Goal: Information Seeking & Learning: Learn about a topic

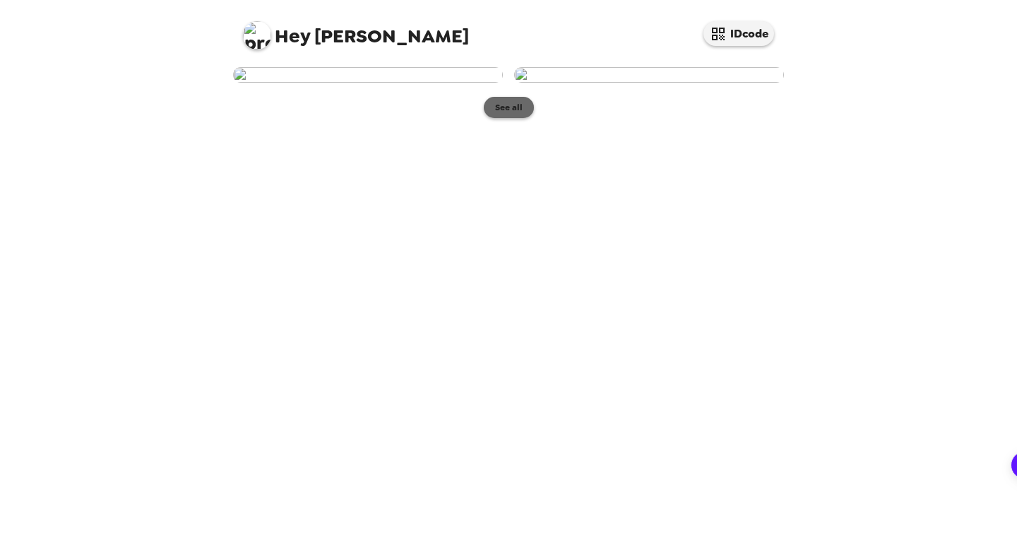
click at [511, 118] on button "See all" at bounding box center [509, 107] width 50 height 21
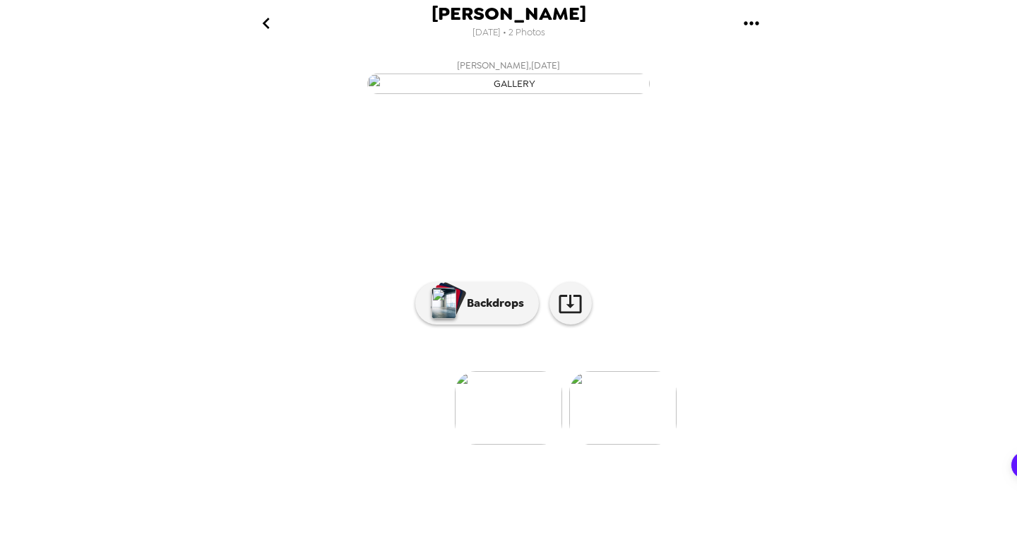
click at [273, 21] on icon "go back" at bounding box center [266, 23] width 23 height 23
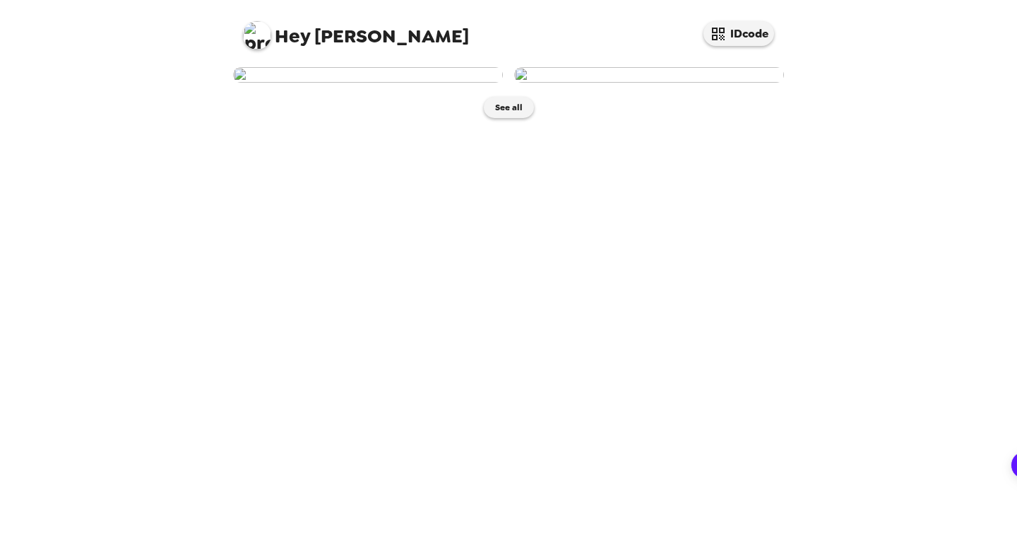
click at [591, 83] on img at bounding box center [649, 75] width 270 height 16
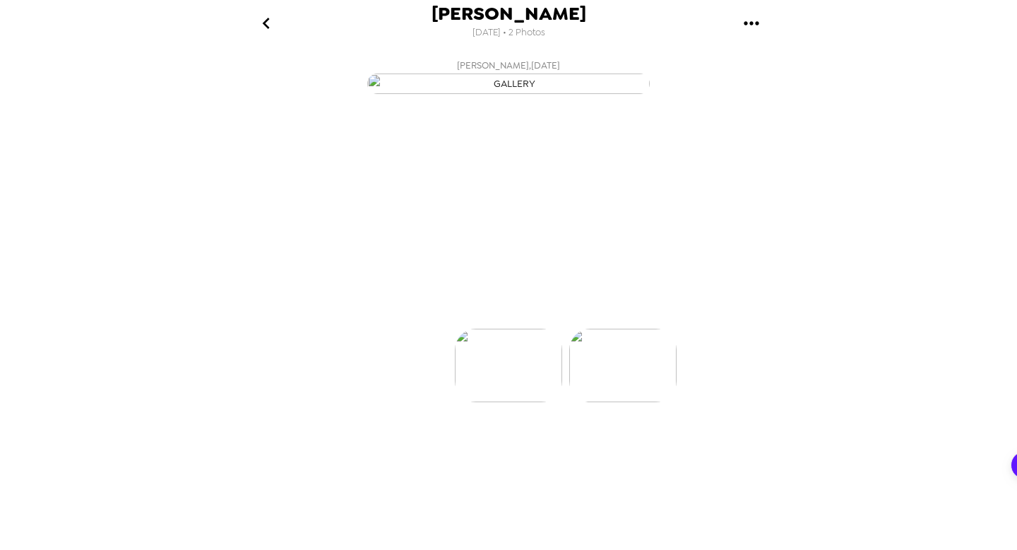
scroll to position [0, 113]
click at [825, 324] on div "Elijah McCray 9/29/2025 • 2 Photos Elijah McCray , 09-29-2025 Elijah McCray , 0…" at bounding box center [508, 275] width 1017 height 550
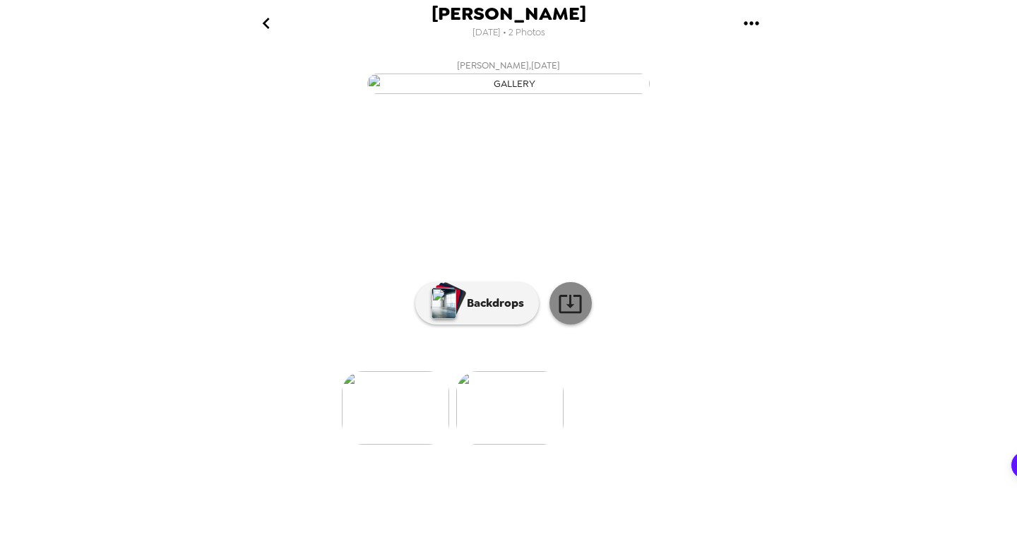
click at [565, 316] on icon at bounding box center [570, 303] width 25 height 25
click at [390, 444] on img at bounding box center [395, 407] width 107 height 73
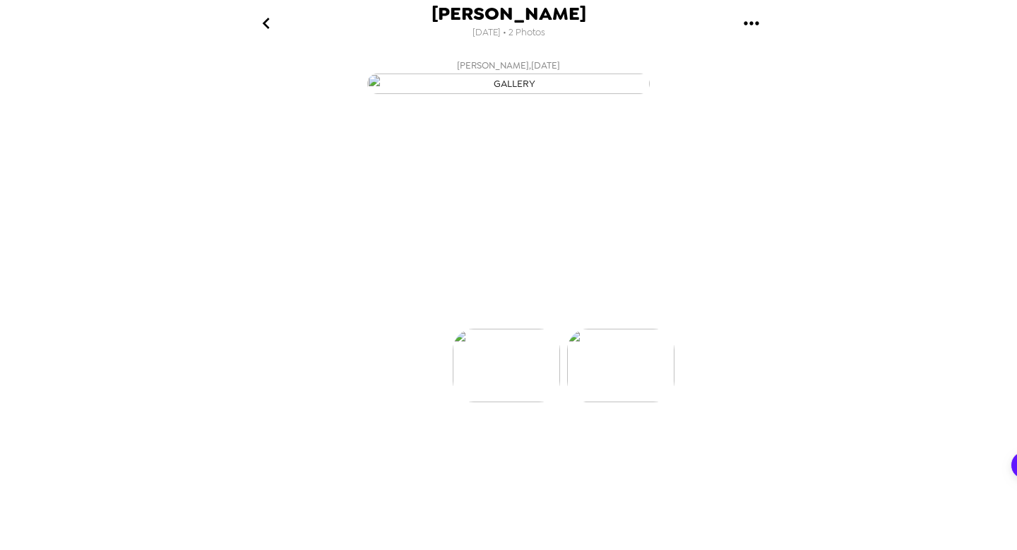
scroll to position [0, 0]
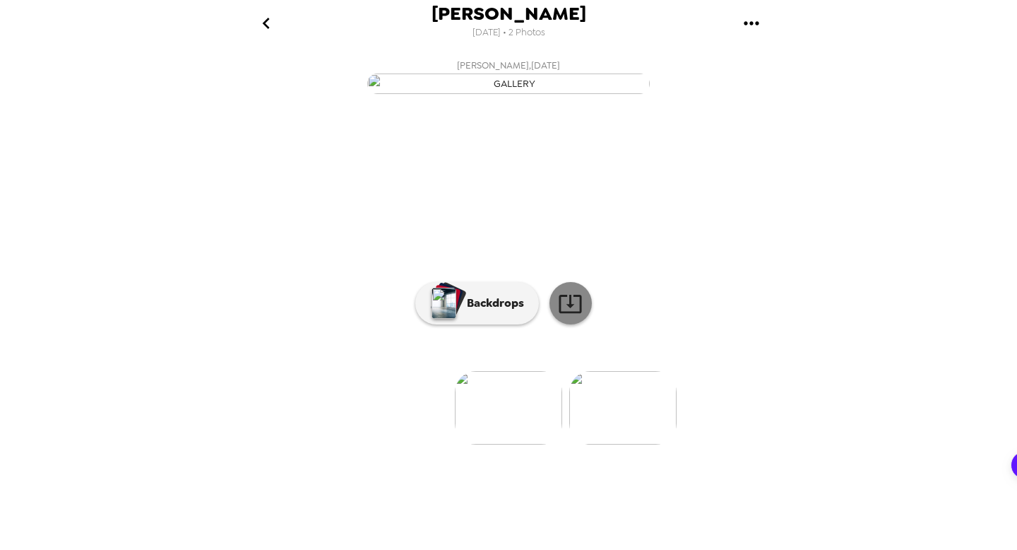
click at [569, 313] on icon at bounding box center [570, 304] width 23 height 18
click at [899, 341] on div "Elijah McCray 9/29/2025 • 2 Photos Elijah McCray , 09-29-2025 Elijah McCray , 0…" at bounding box center [508, 275] width 1017 height 550
click at [257, 16] on icon "go back" at bounding box center [266, 23] width 23 height 23
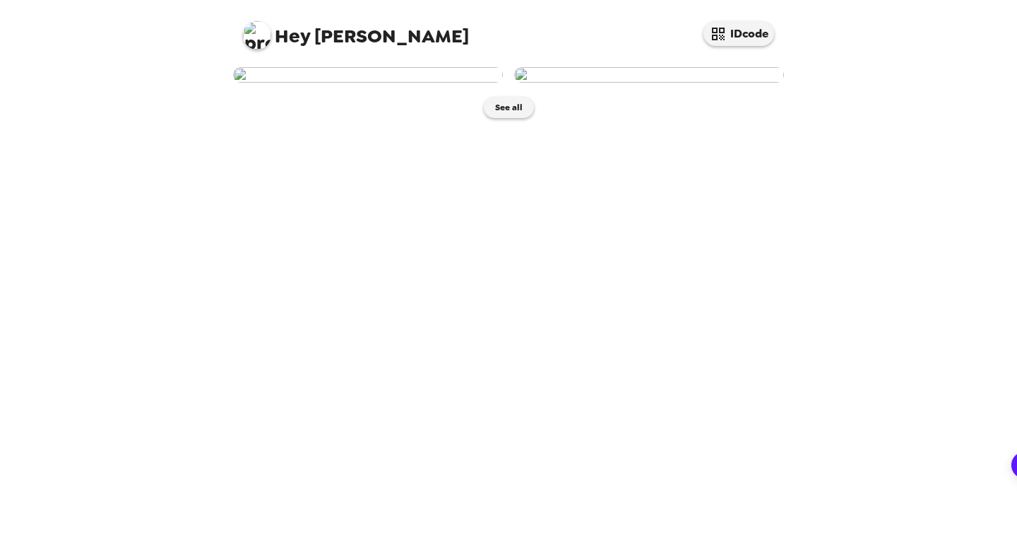
click at [186, 166] on div "Hey Elijah IDcode See all" at bounding box center [508, 275] width 1017 height 550
click at [841, 348] on div "Hey Elijah IDcode See all" at bounding box center [508, 275] width 1017 height 550
click at [406, 83] on img at bounding box center [368, 75] width 270 height 16
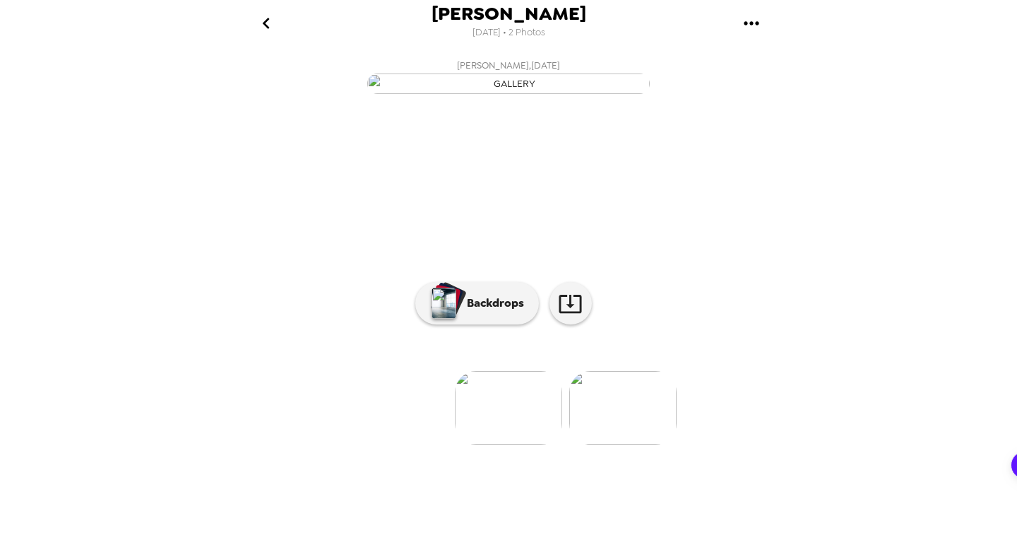
scroll to position [51, 0]
click at [861, 150] on div "Elijah McCray 9/29/2025 • 2 Photos Elijah McCray , 09-29-2025 Elijah McCray , 0…" at bounding box center [508, 275] width 1017 height 550
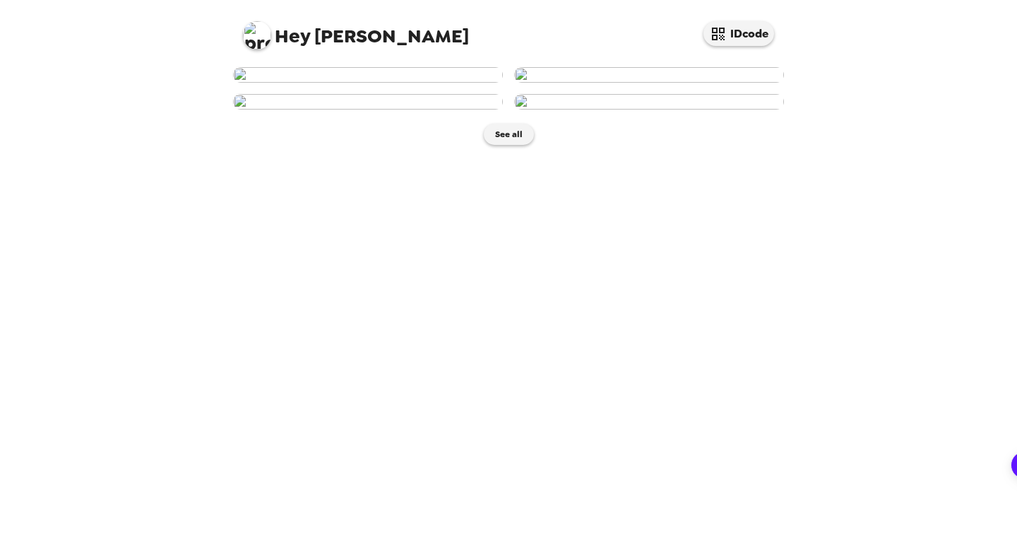
scroll to position [260, 0]
click at [506, 145] on button "See all" at bounding box center [509, 134] width 50 height 21
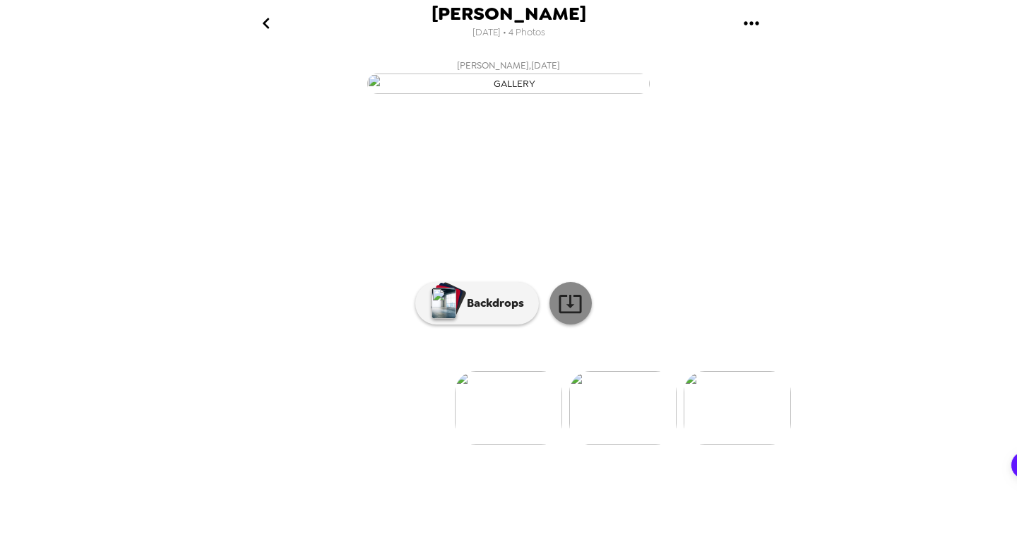
scroll to position [51, 0]
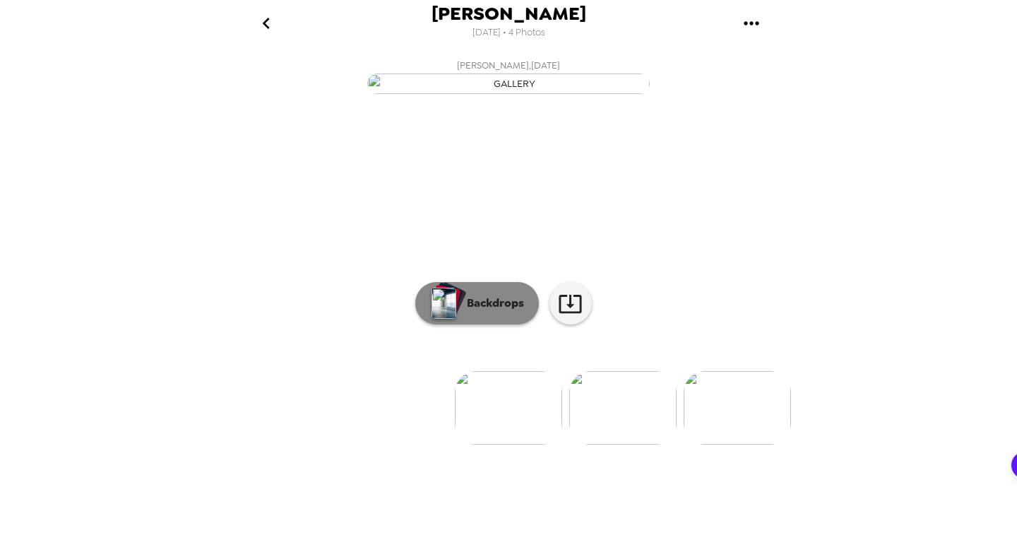
click at [496, 312] on p "Backdrops" at bounding box center [492, 303] width 64 height 17
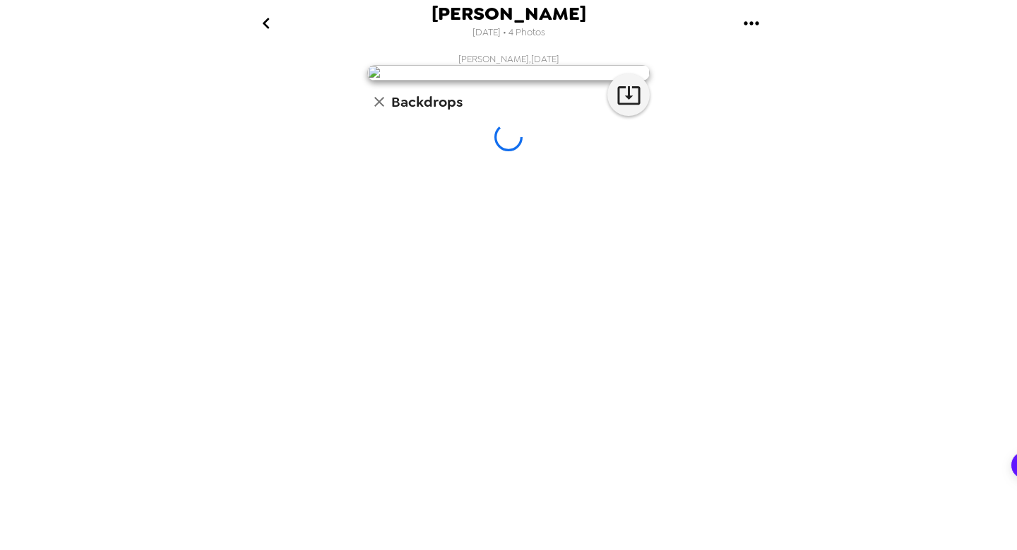
scroll to position [0, 0]
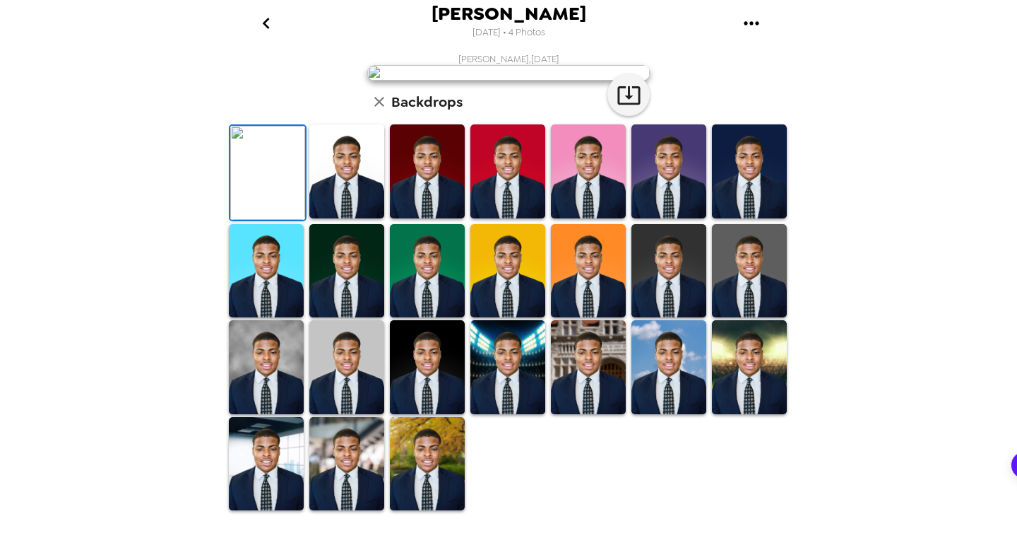
click at [711, 223] on div at bounding box center [749, 173] width 81 height 100
click at [741, 218] on img at bounding box center [749, 171] width 75 height 94
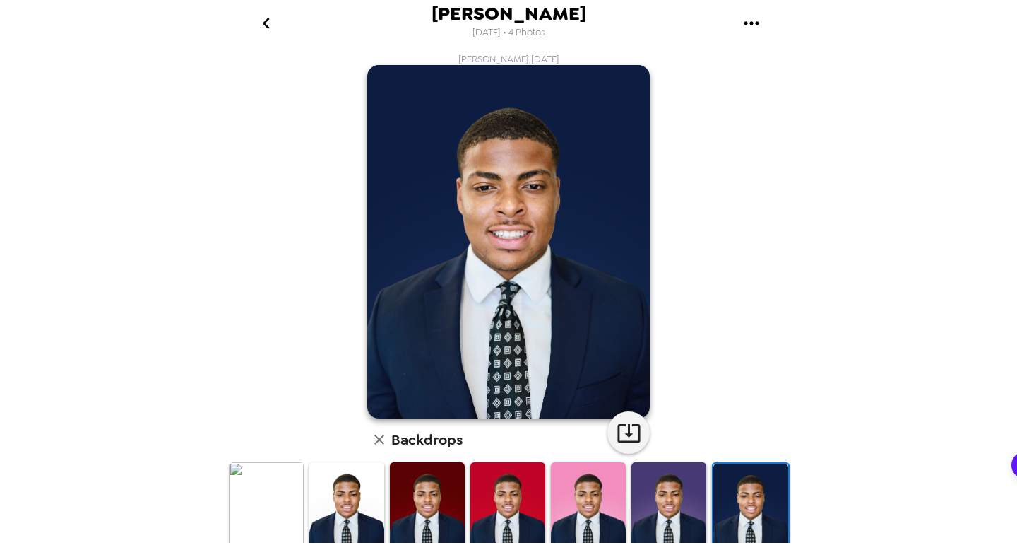
click at [637, 516] on img at bounding box center [669, 509] width 75 height 94
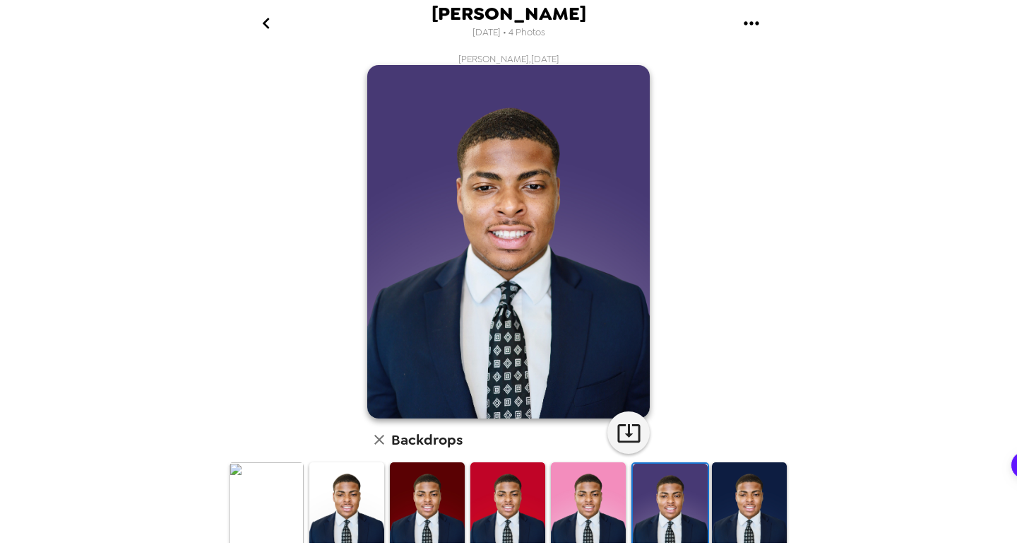
click at [483, 497] on img at bounding box center [508, 509] width 75 height 94
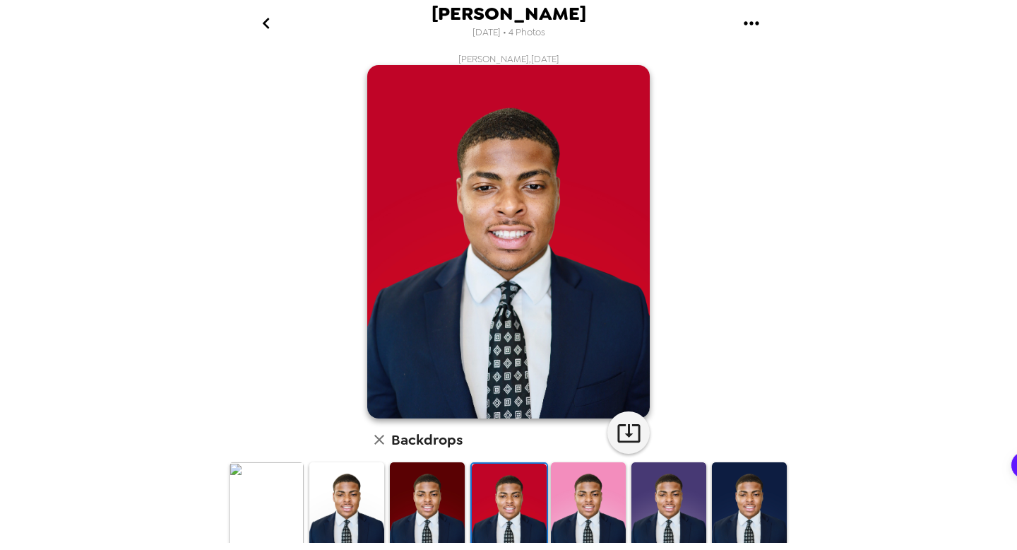
click at [452, 498] on img at bounding box center [427, 509] width 75 height 94
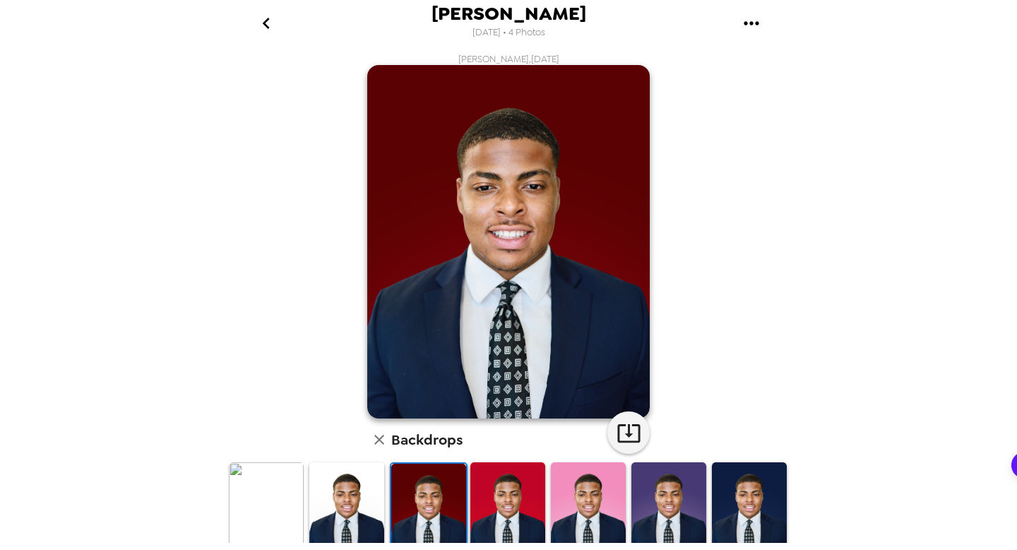
click at [263, 8] on button "go back" at bounding box center [266, 23] width 46 height 46
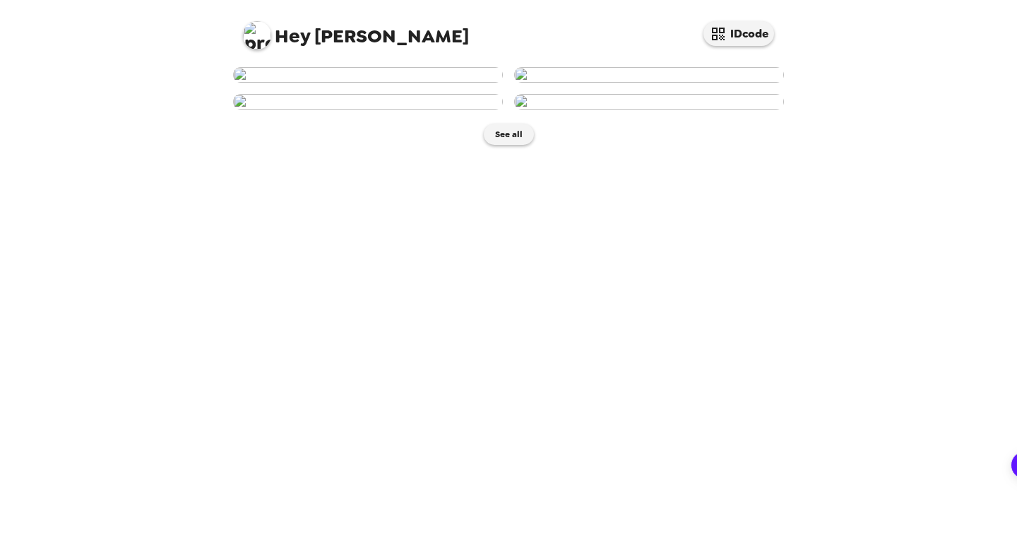
click at [337, 110] on img at bounding box center [368, 102] width 270 height 16
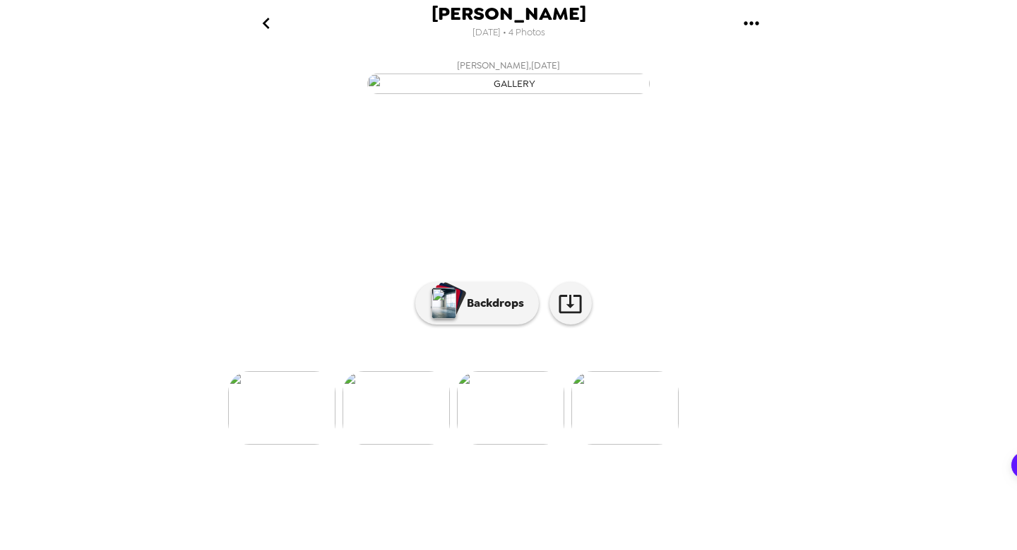
scroll to position [12, 0]
click at [483, 324] on button "Backdrops" at bounding box center [477, 303] width 124 height 42
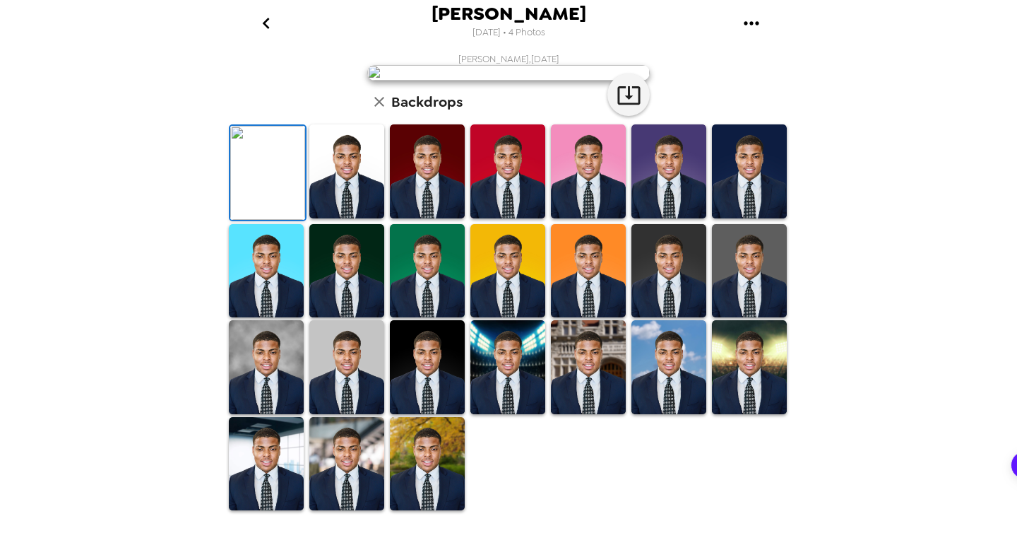
click at [430, 218] on img at bounding box center [427, 171] width 75 height 94
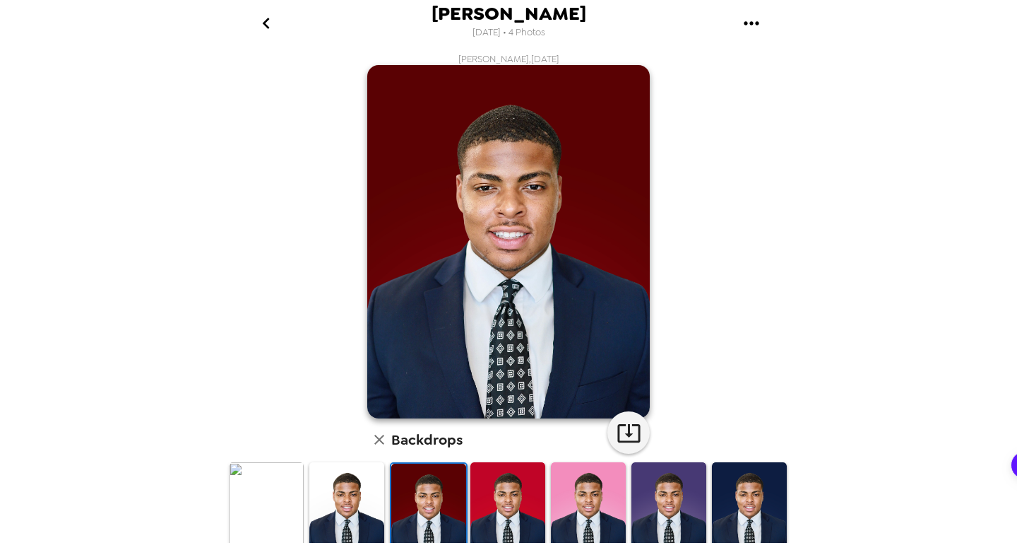
click at [360, 505] on img at bounding box center [346, 509] width 75 height 94
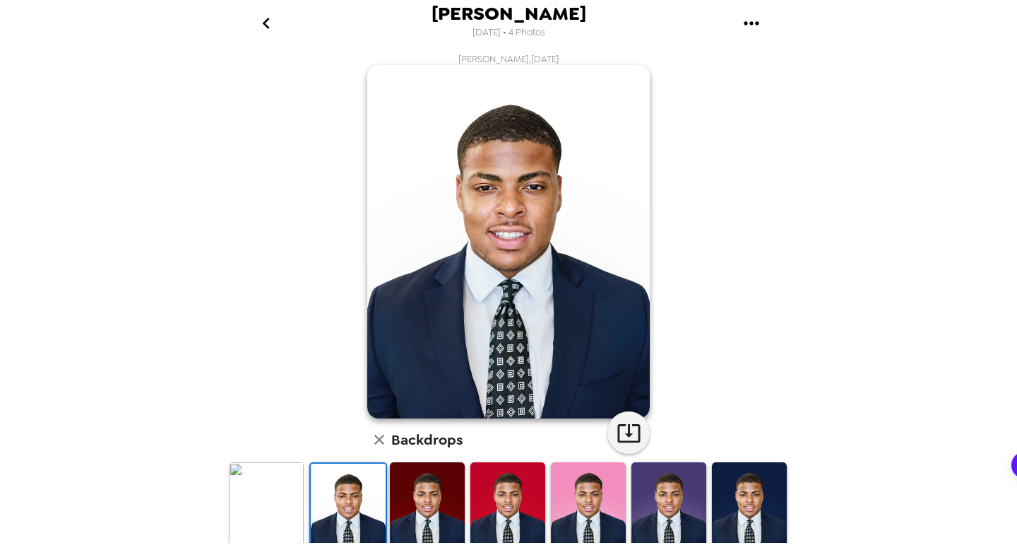
click at [442, 506] on img at bounding box center [427, 509] width 75 height 94
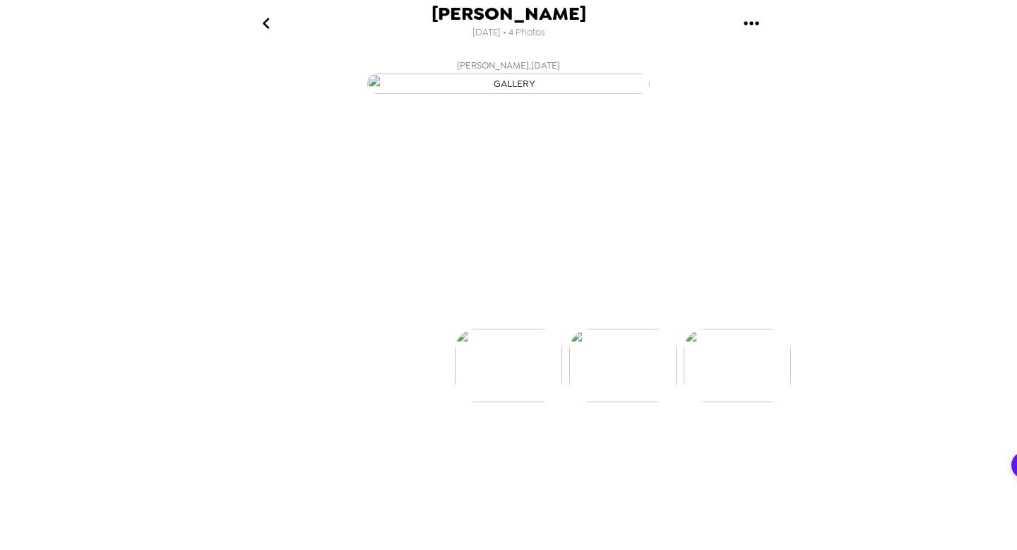
scroll to position [0, 341]
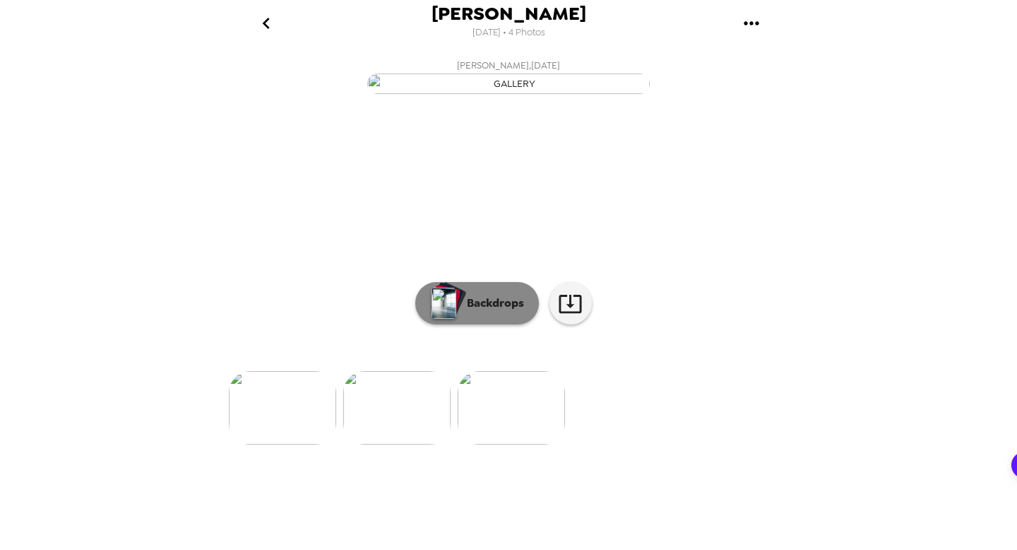
click at [514, 312] on p "Backdrops" at bounding box center [492, 303] width 64 height 17
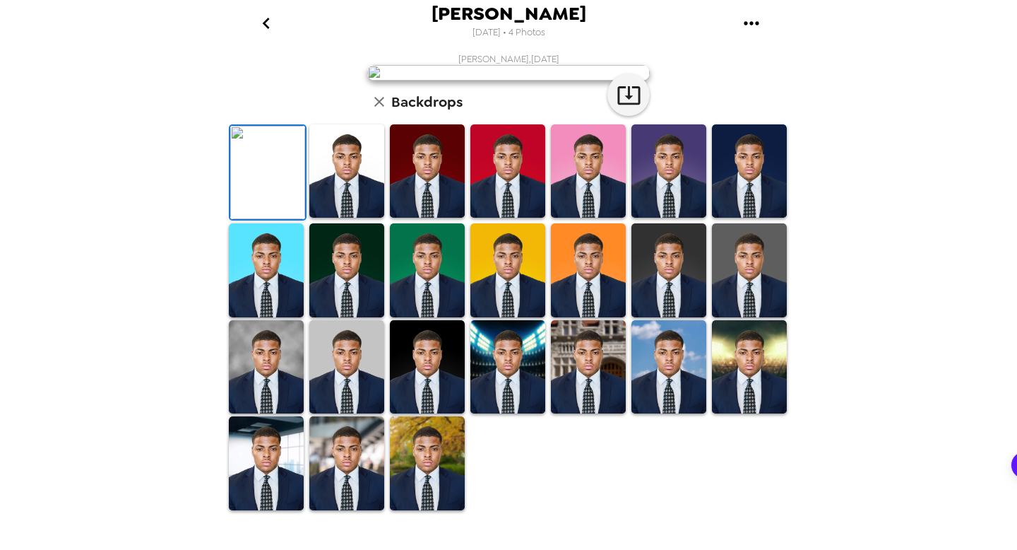
scroll to position [243, 0]
click at [431, 413] on img at bounding box center [427, 366] width 75 height 93
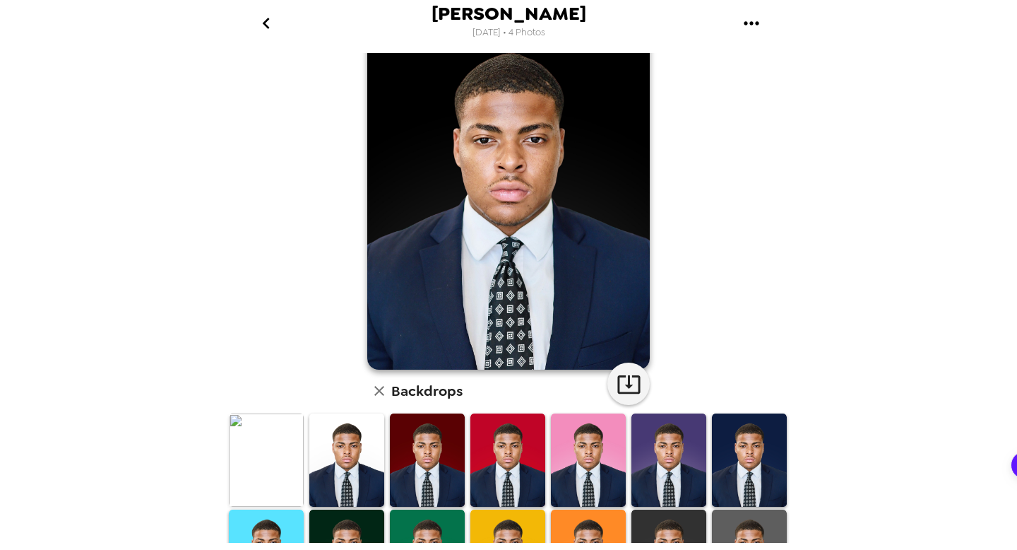
scroll to position [43, 0]
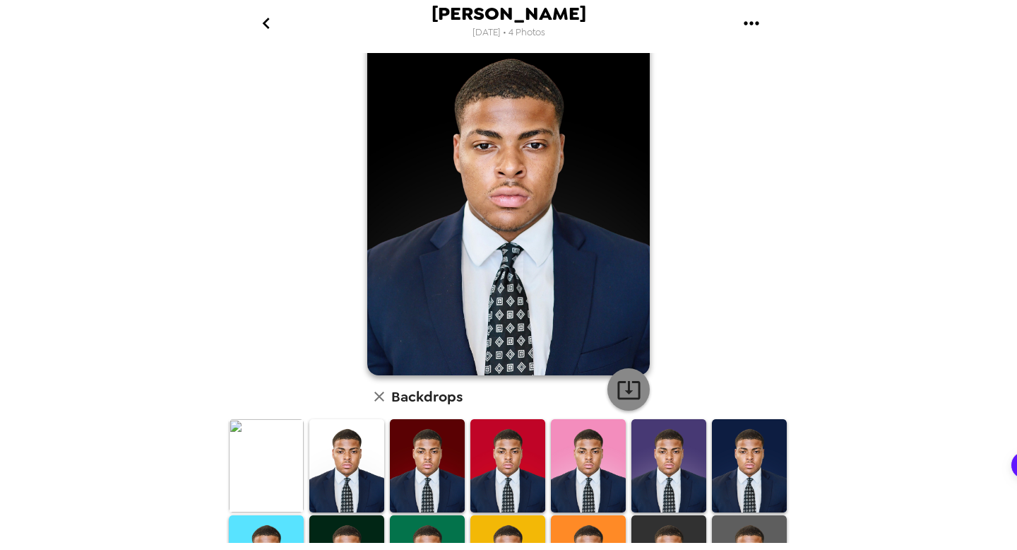
click at [611, 400] on button "button" at bounding box center [629, 389] width 42 height 42
click at [621, 382] on icon "button" at bounding box center [629, 390] width 23 height 18
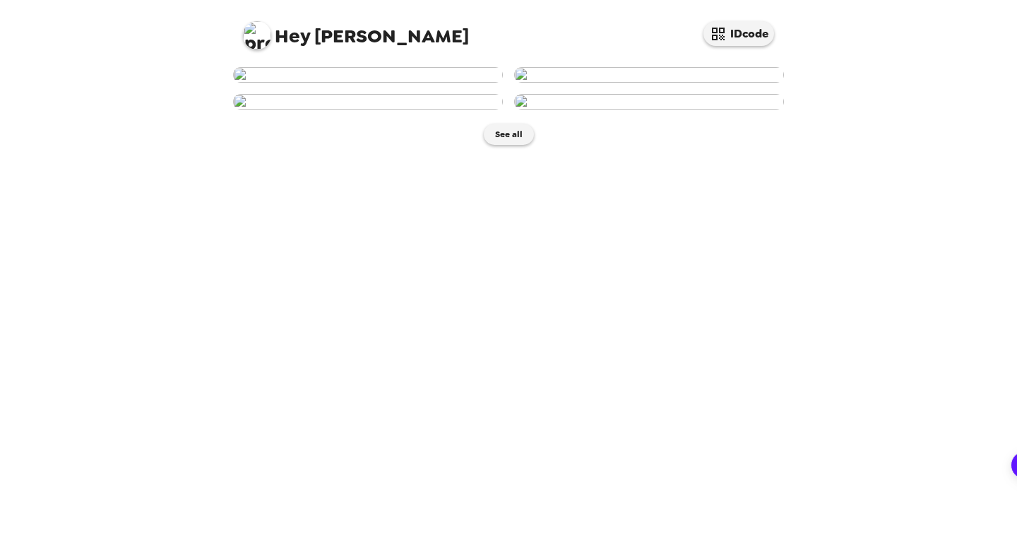
scroll to position [260, 0]
click at [434, 110] on img at bounding box center [368, 102] width 270 height 16
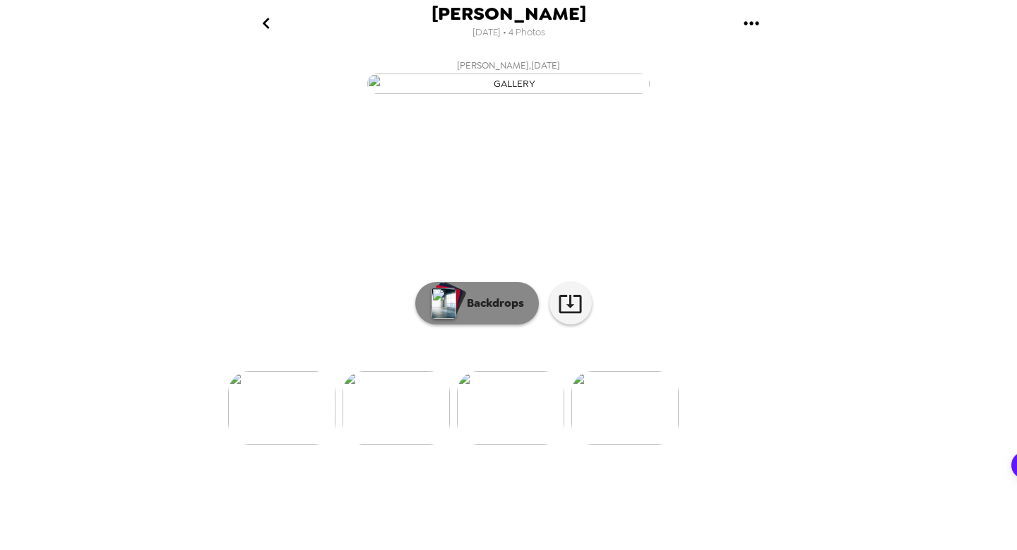
scroll to position [51, 0]
click at [510, 324] on button "Backdrops" at bounding box center [477, 303] width 124 height 42
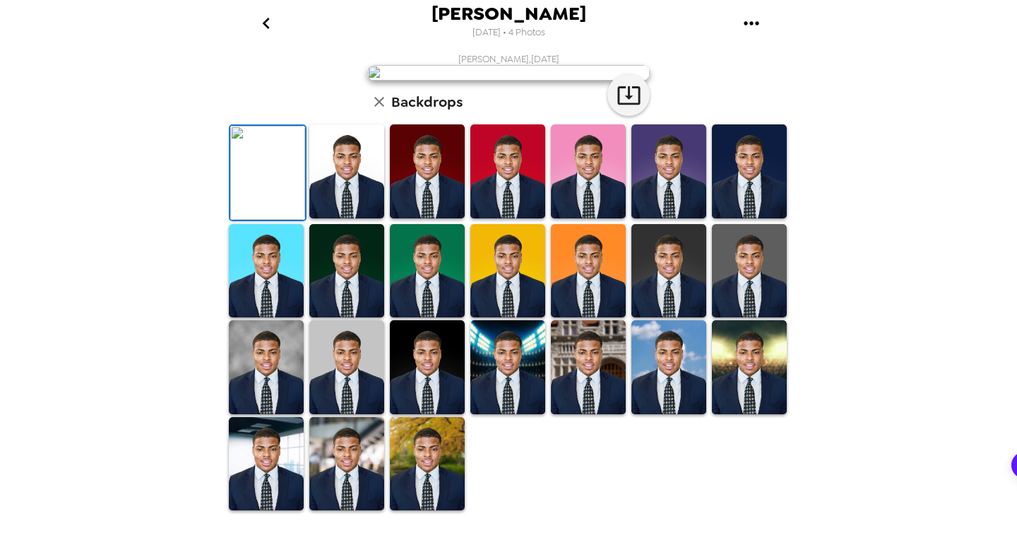
click at [373, 218] on img at bounding box center [346, 171] width 75 height 94
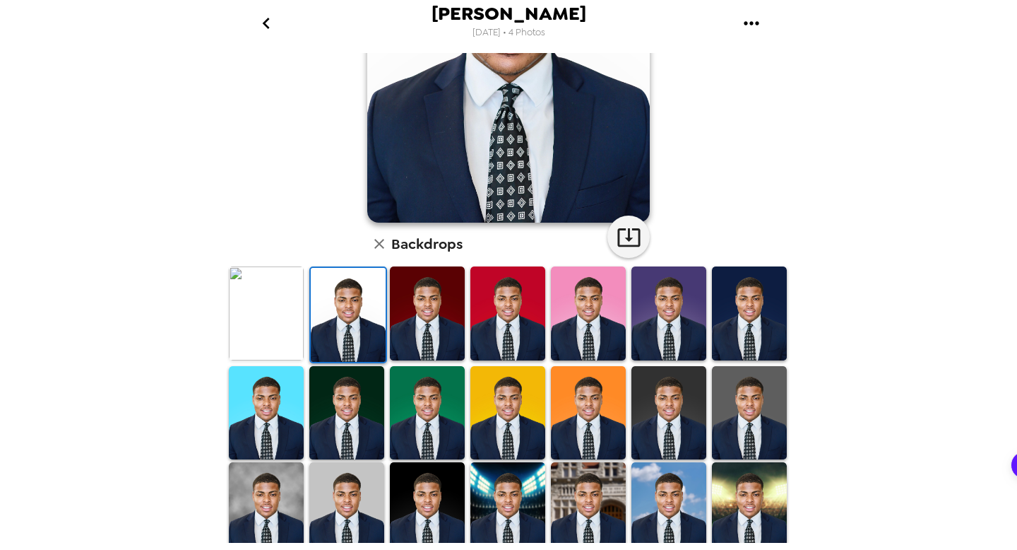
scroll to position [307, 0]
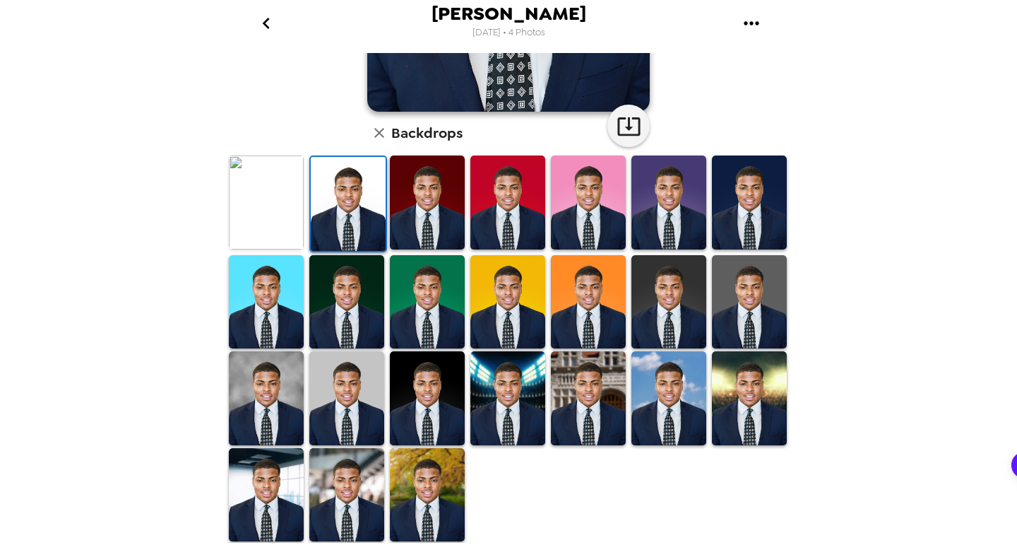
click at [443, 224] on img at bounding box center [427, 202] width 75 height 94
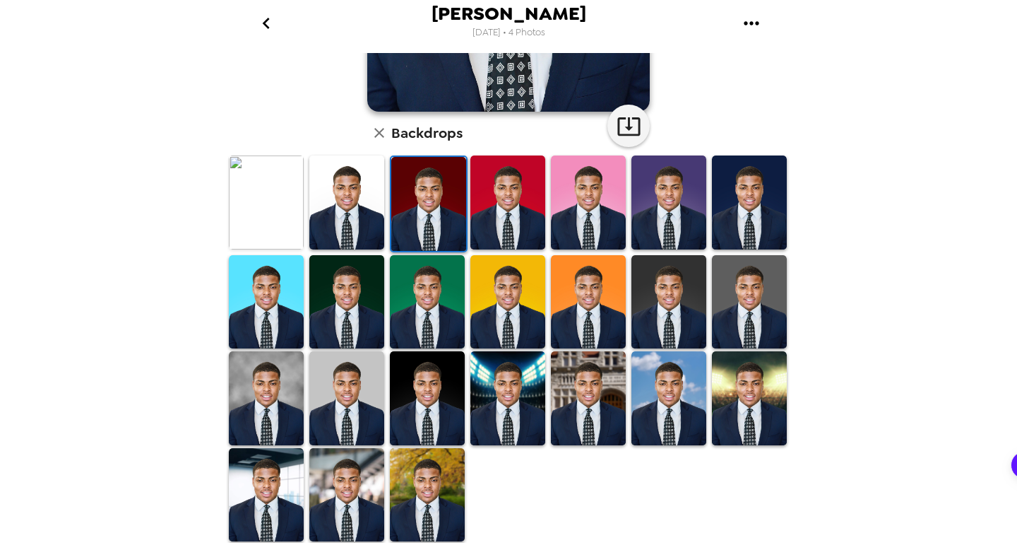
click at [435, 401] on img at bounding box center [427, 398] width 75 height 94
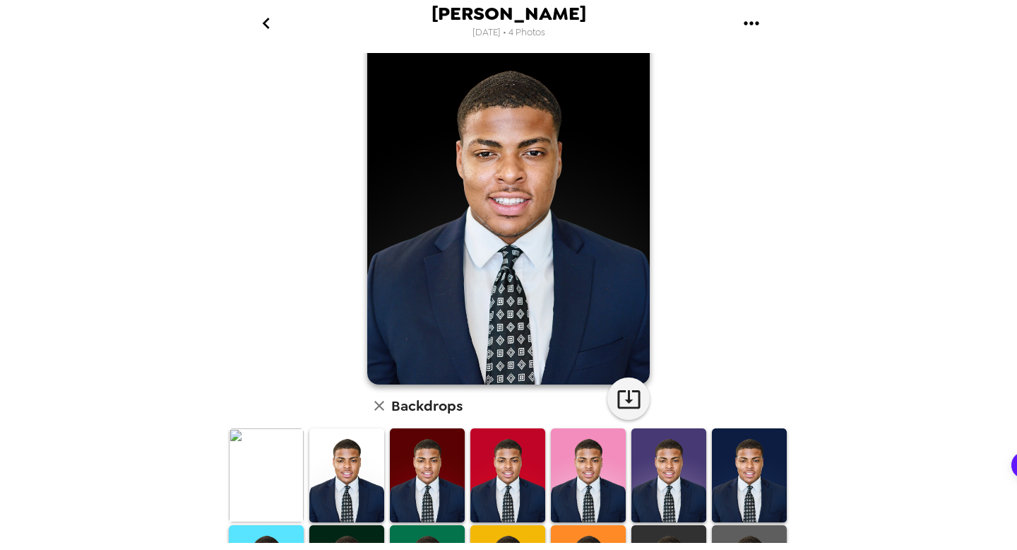
scroll to position [0, 0]
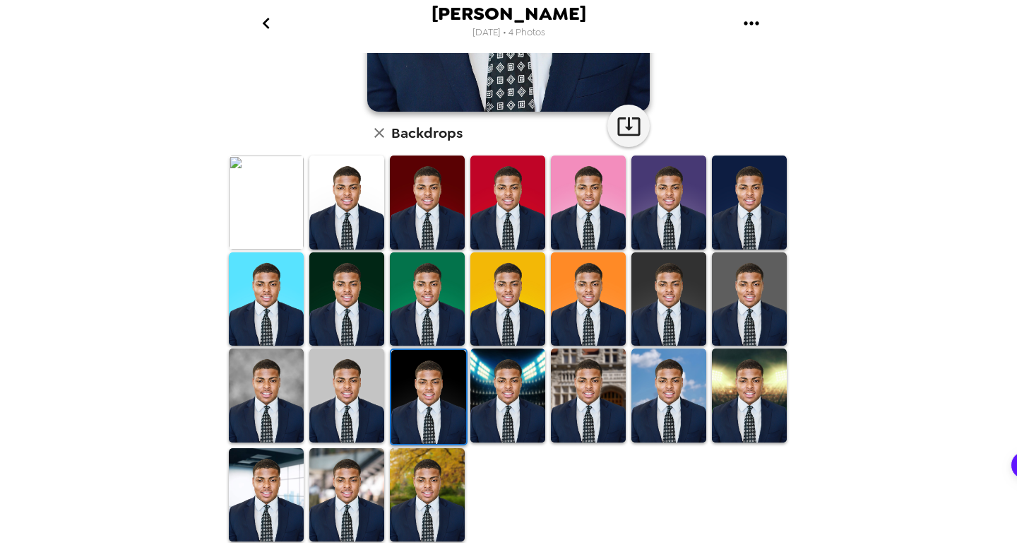
click at [420, 483] on img at bounding box center [427, 495] width 75 height 94
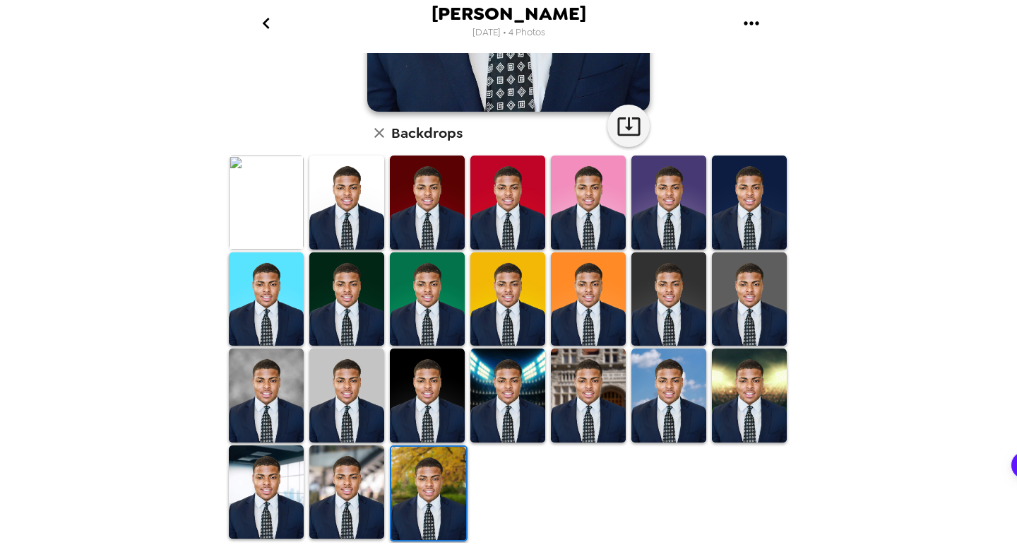
click at [346, 482] on img at bounding box center [346, 492] width 75 height 94
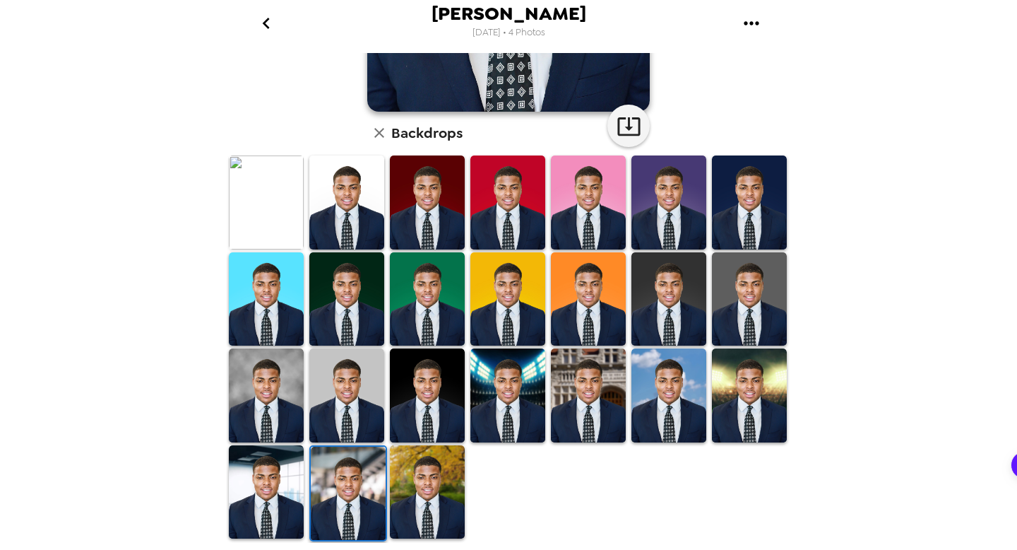
click at [257, 486] on img at bounding box center [266, 492] width 75 height 94
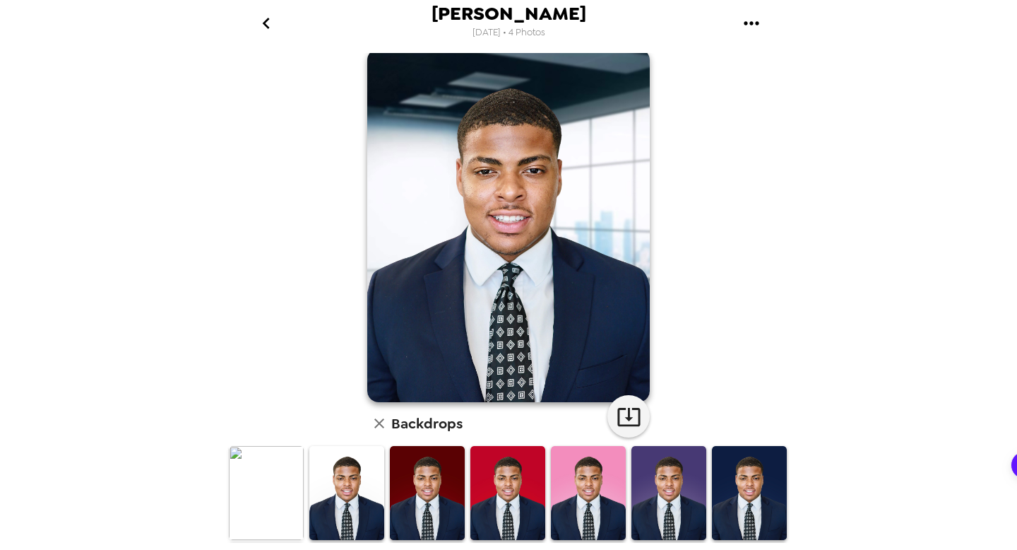
scroll to position [14, 0]
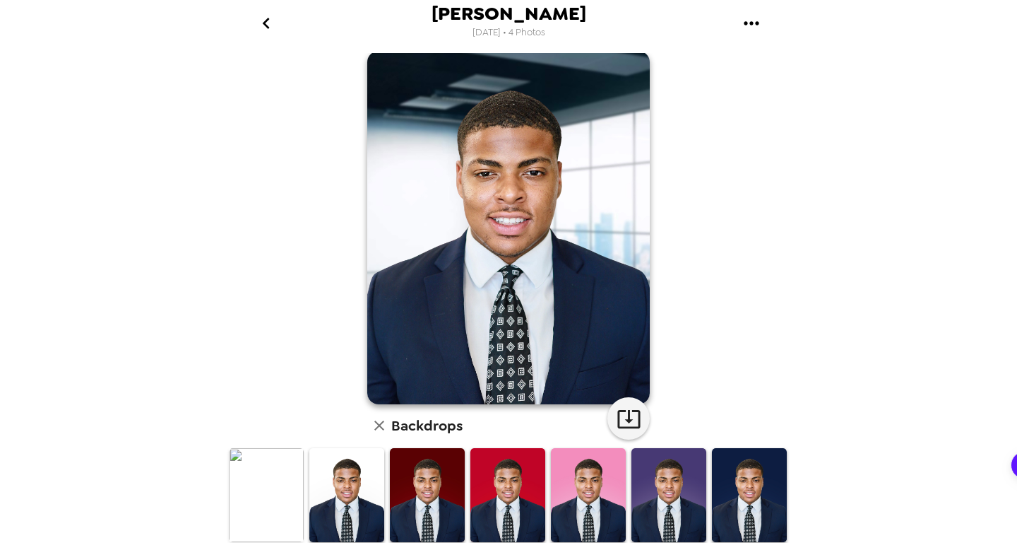
click at [356, 471] on img at bounding box center [346, 495] width 75 height 94
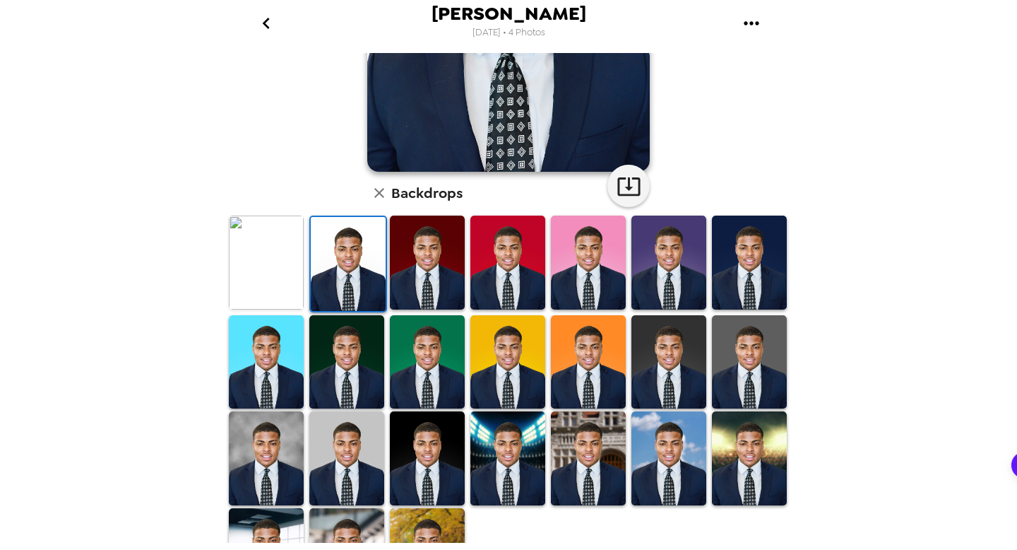
click at [420, 293] on img at bounding box center [427, 262] width 75 height 94
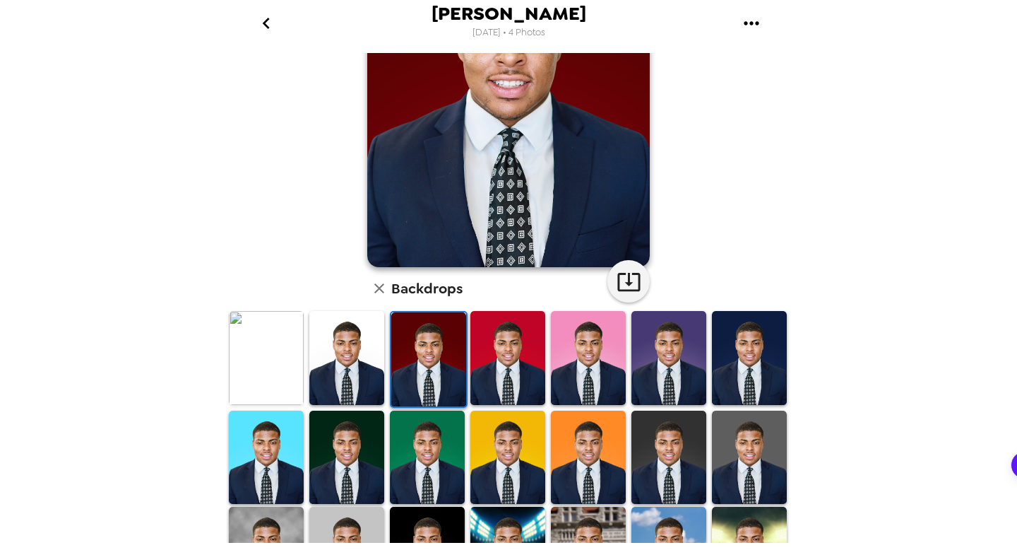
scroll to position [0, 0]
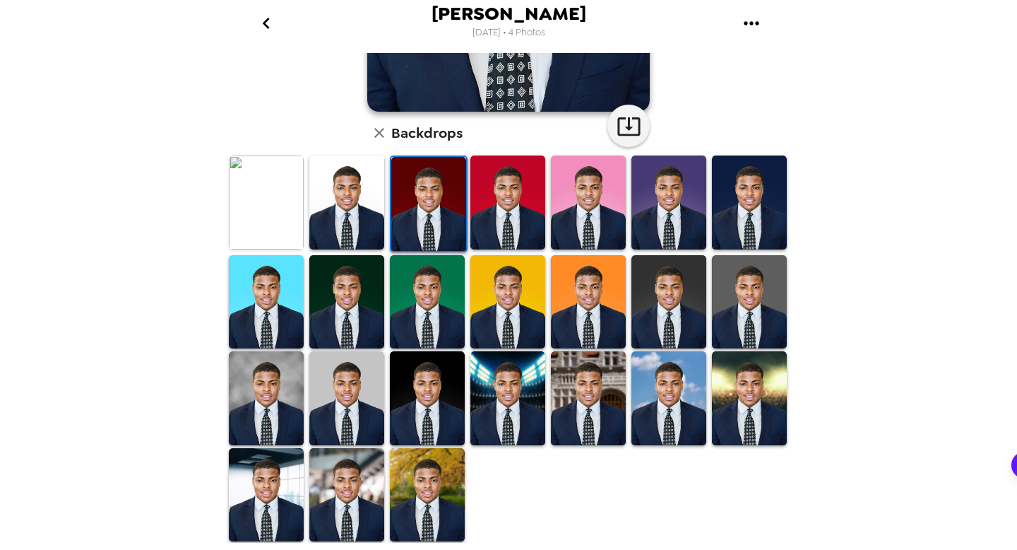
click at [447, 431] on img at bounding box center [427, 398] width 75 height 94
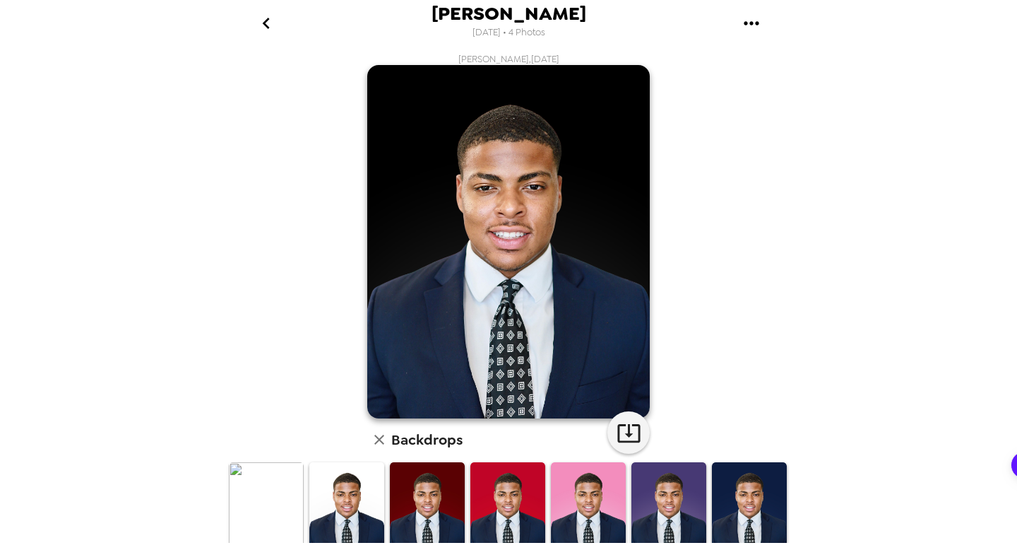
click at [270, 23] on icon "go back" at bounding box center [266, 23] width 23 height 23
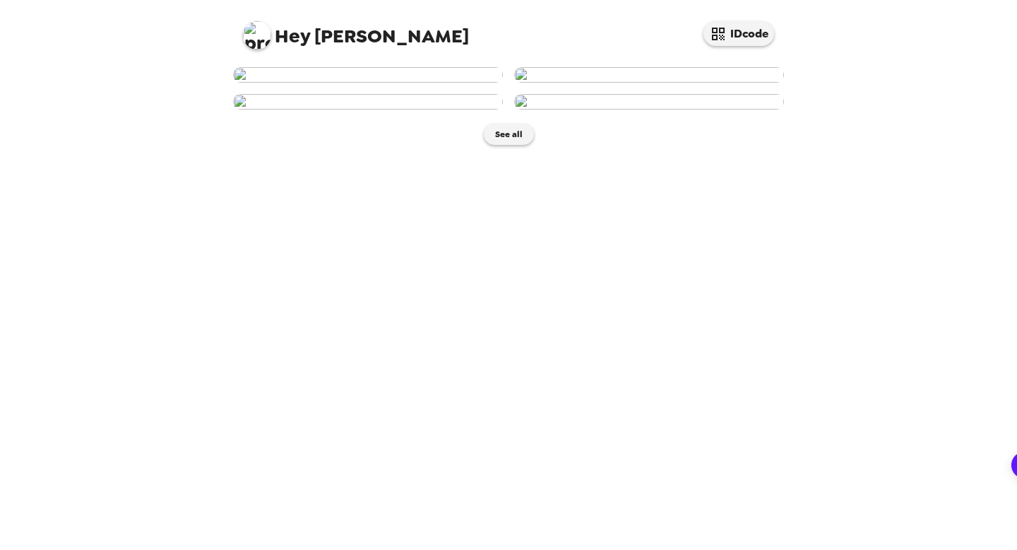
scroll to position [260, 0]
click at [976, 386] on div "Hey Elijah IDcode See all" at bounding box center [508, 275] width 1017 height 550
click at [500, 145] on button "See all" at bounding box center [509, 134] width 50 height 21
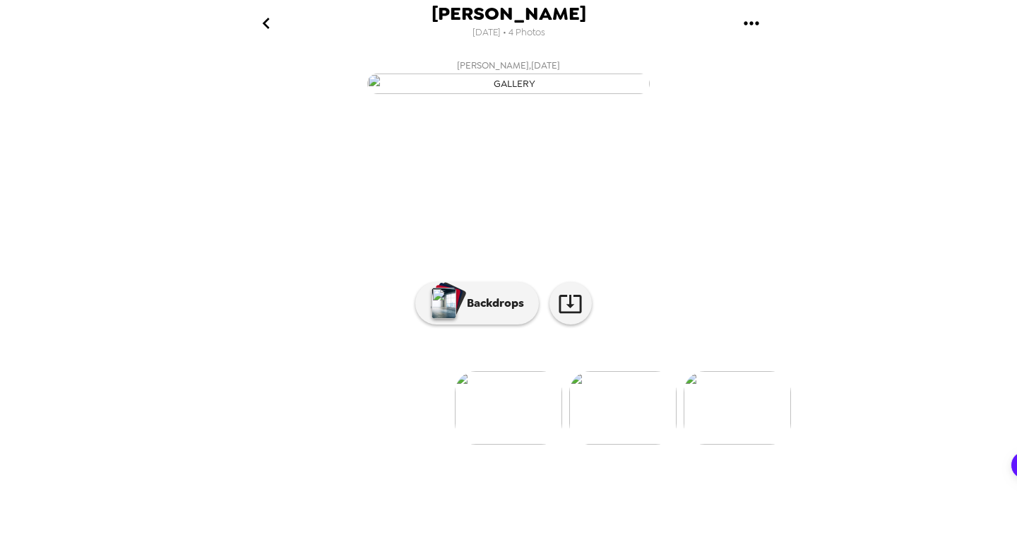
scroll to position [51, 0]
click at [474, 324] on button "Backdrops" at bounding box center [477, 303] width 124 height 42
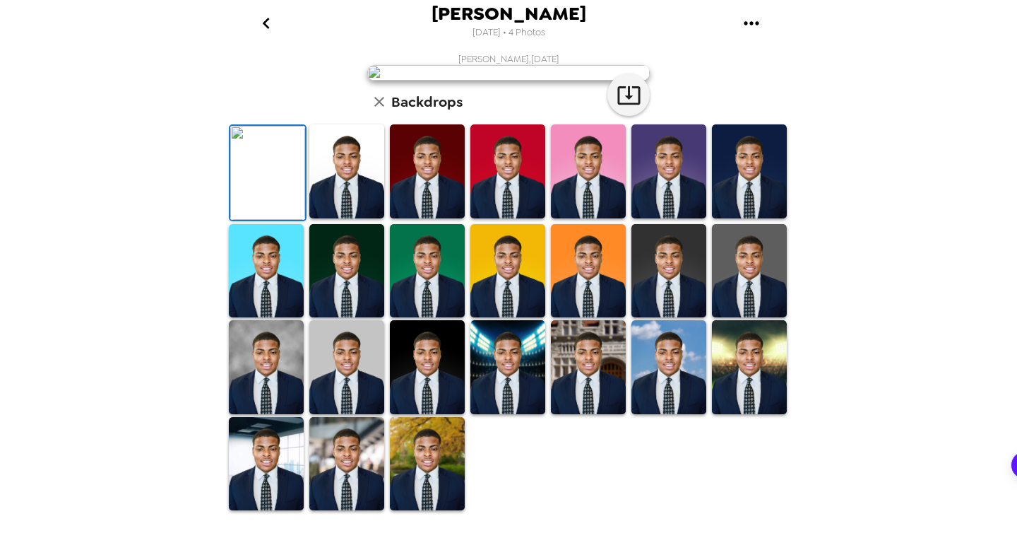
scroll to position [307, 0]
click at [354, 401] on img at bounding box center [346, 367] width 75 height 94
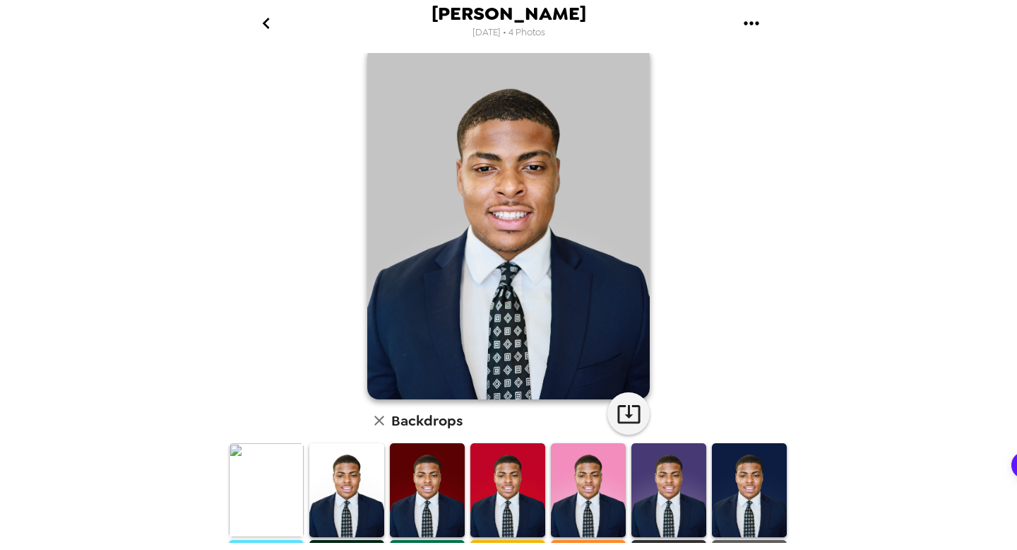
scroll to position [0, 0]
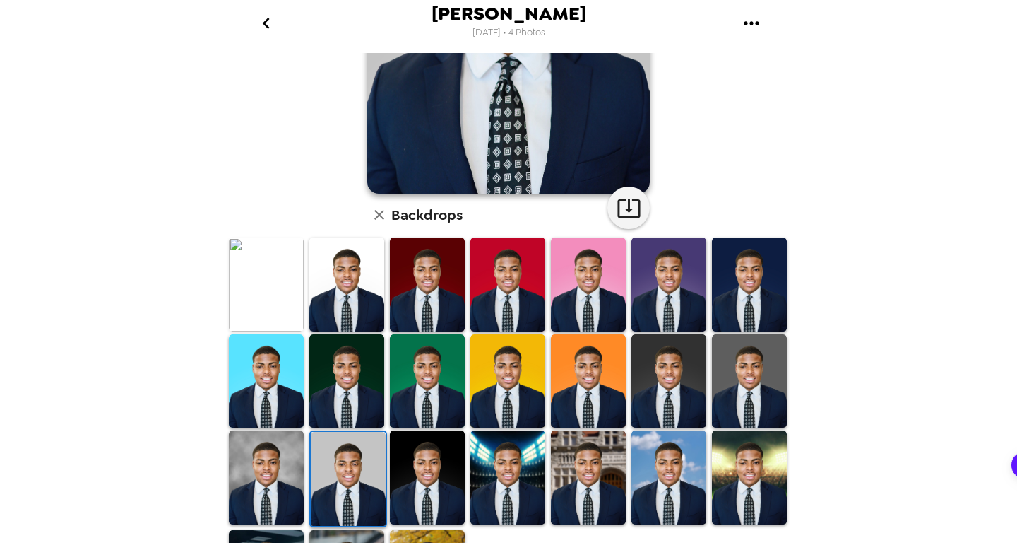
click at [281, 477] on img at bounding box center [266, 477] width 75 height 94
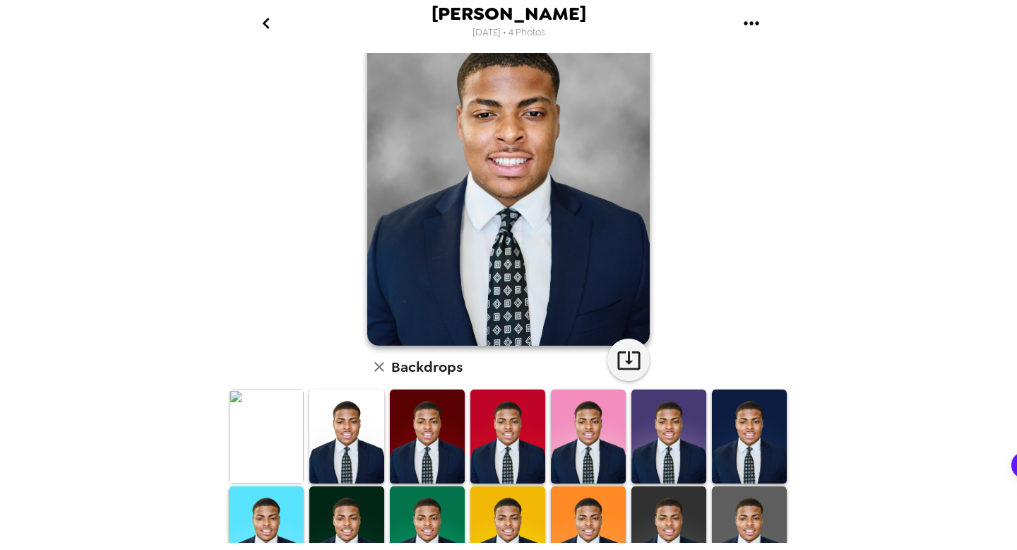
scroll to position [90, 0]
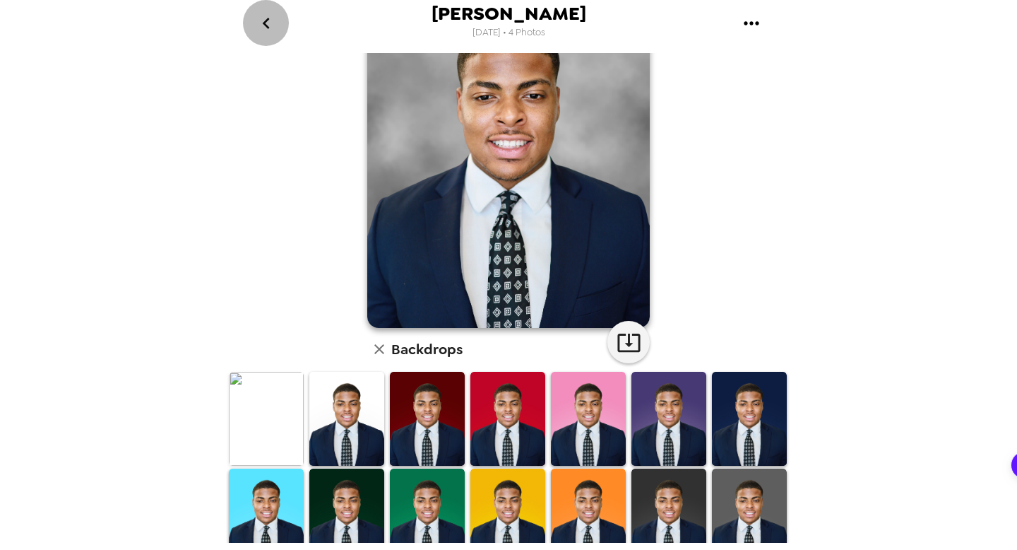
click at [266, 16] on icon "go back" at bounding box center [266, 23] width 23 height 23
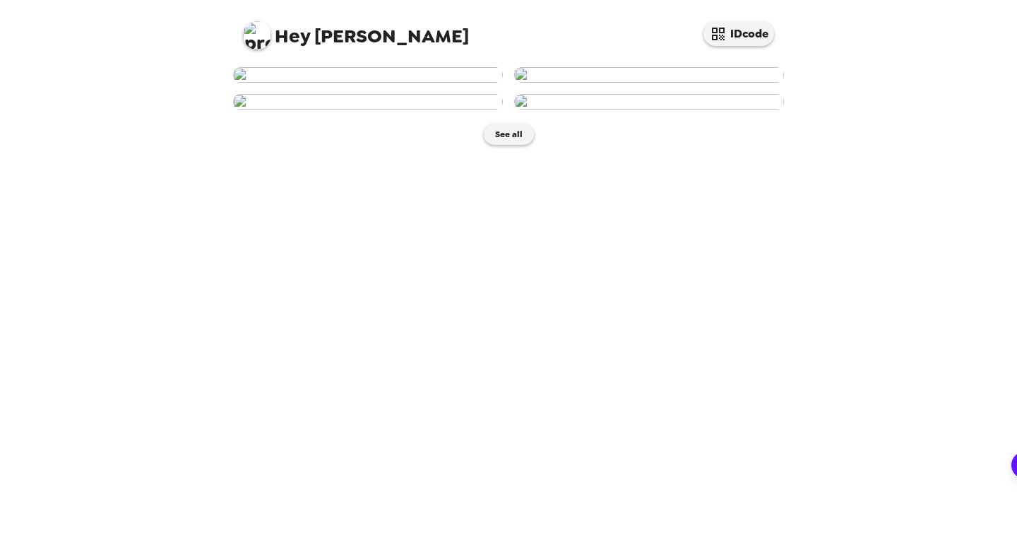
scroll to position [260, 0]
click at [411, 110] on img at bounding box center [368, 102] width 270 height 16
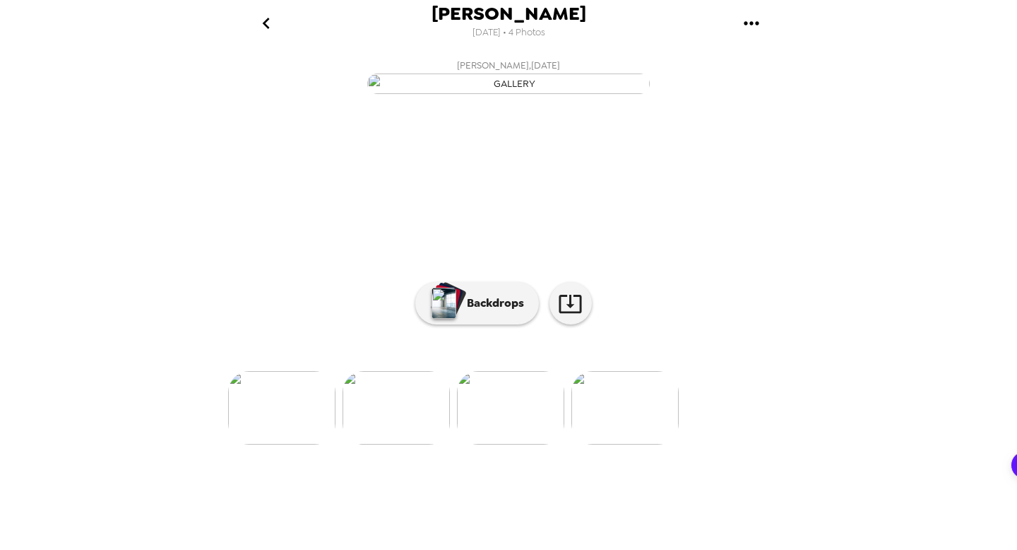
scroll to position [51, 0]
click at [475, 312] on p "Backdrops" at bounding box center [492, 303] width 64 height 17
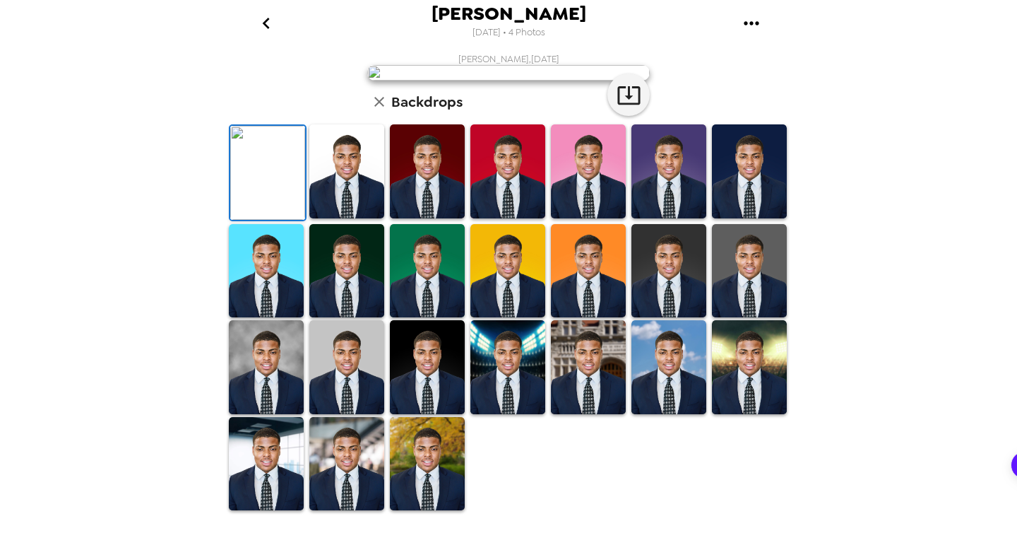
scroll to position [240, 0]
click at [299, 414] on img at bounding box center [266, 367] width 75 height 94
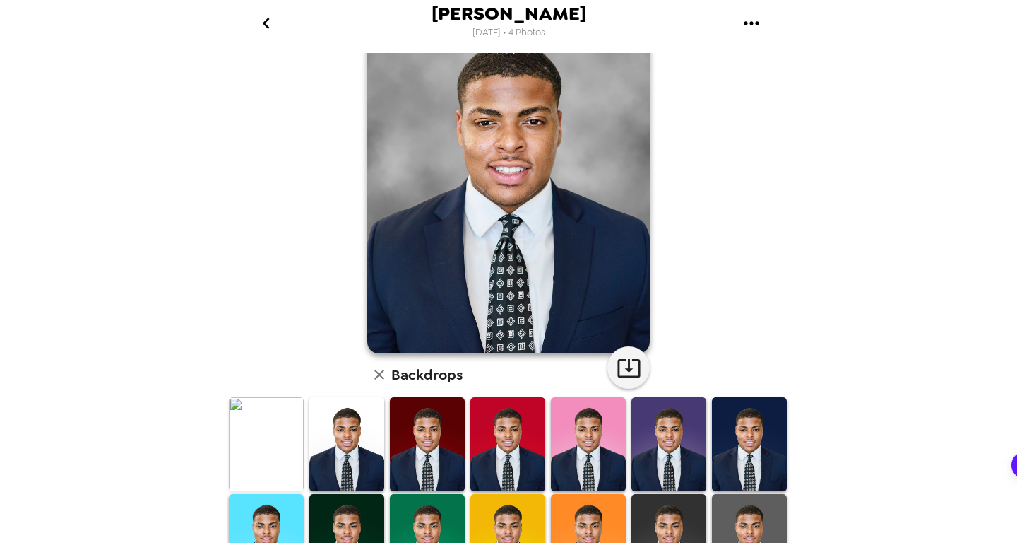
scroll to position [67, 0]
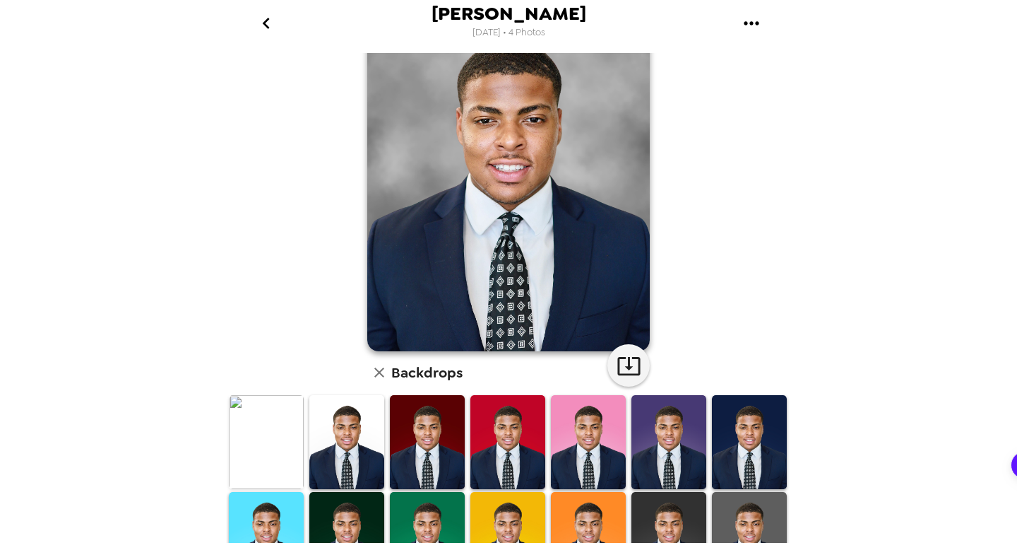
click at [351, 426] on img at bounding box center [346, 442] width 75 height 94
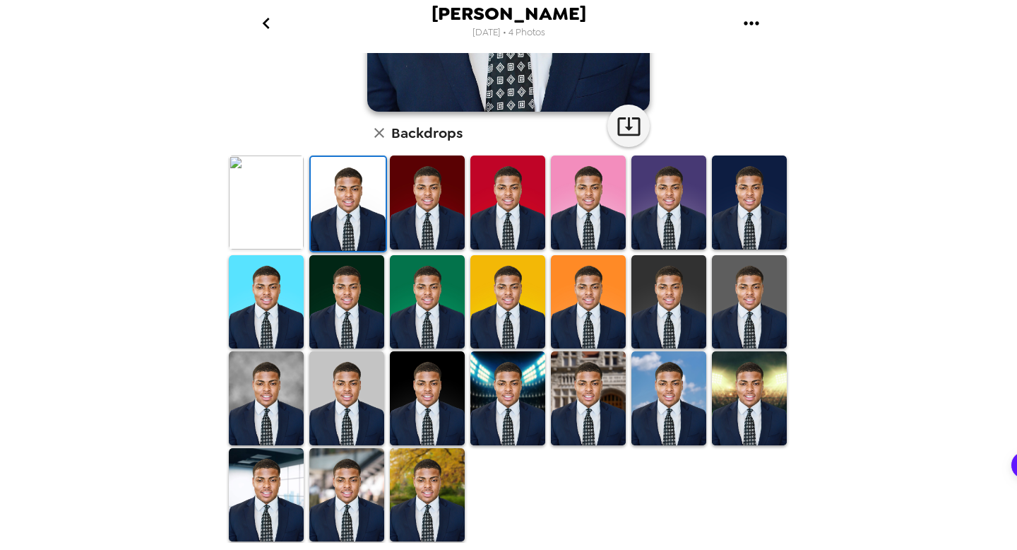
click at [434, 406] on img at bounding box center [427, 398] width 75 height 94
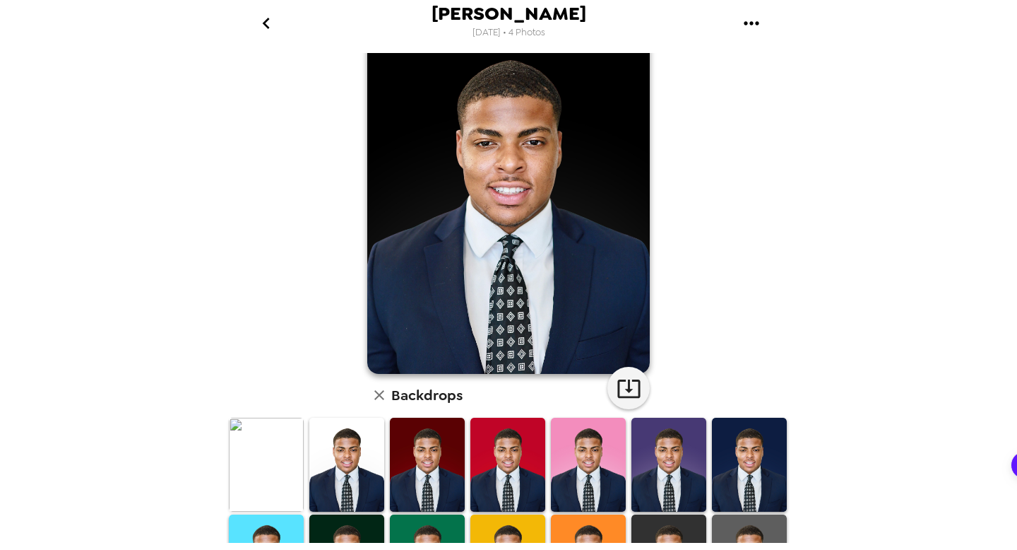
scroll to position [174, 0]
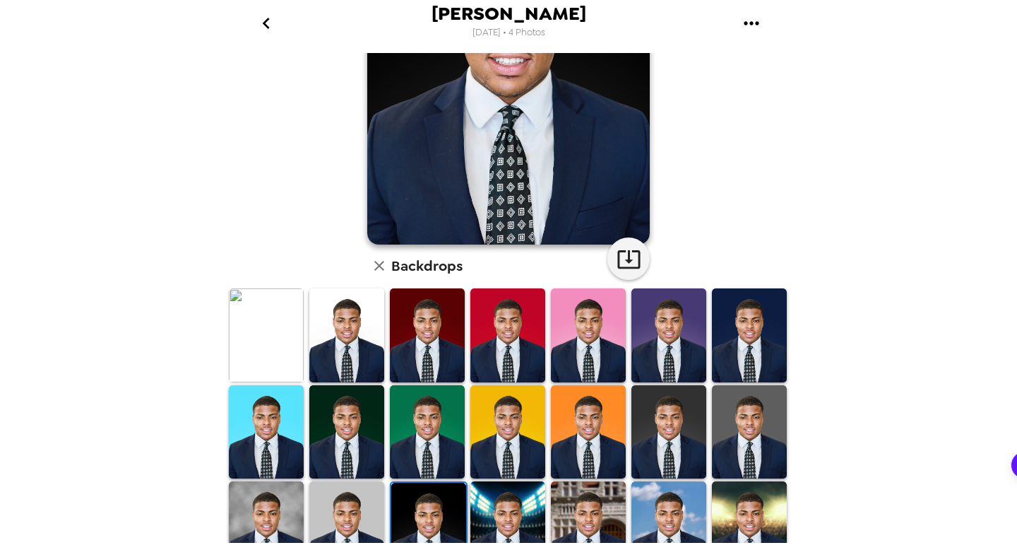
click at [283, 521] on img at bounding box center [266, 528] width 75 height 94
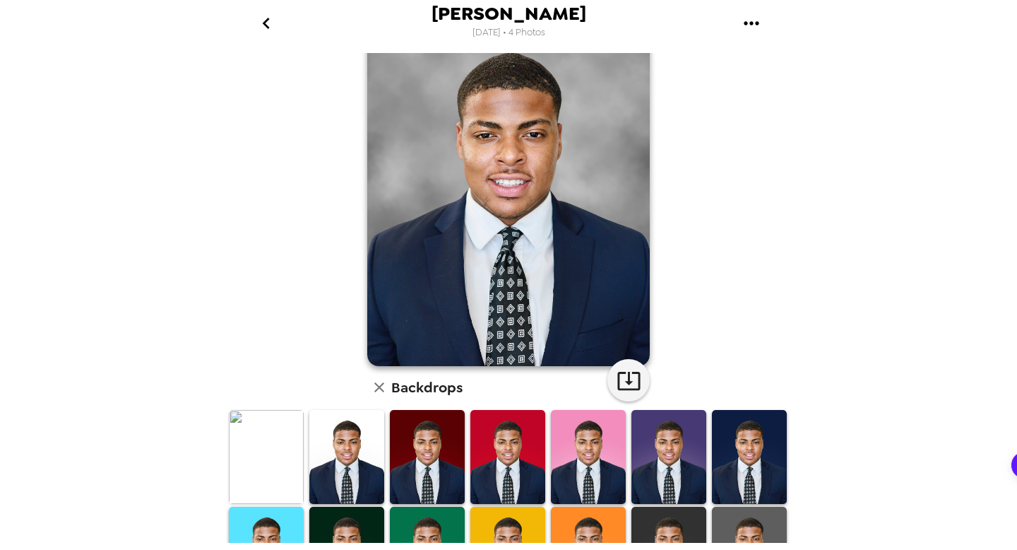
scroll to position [0, 0]
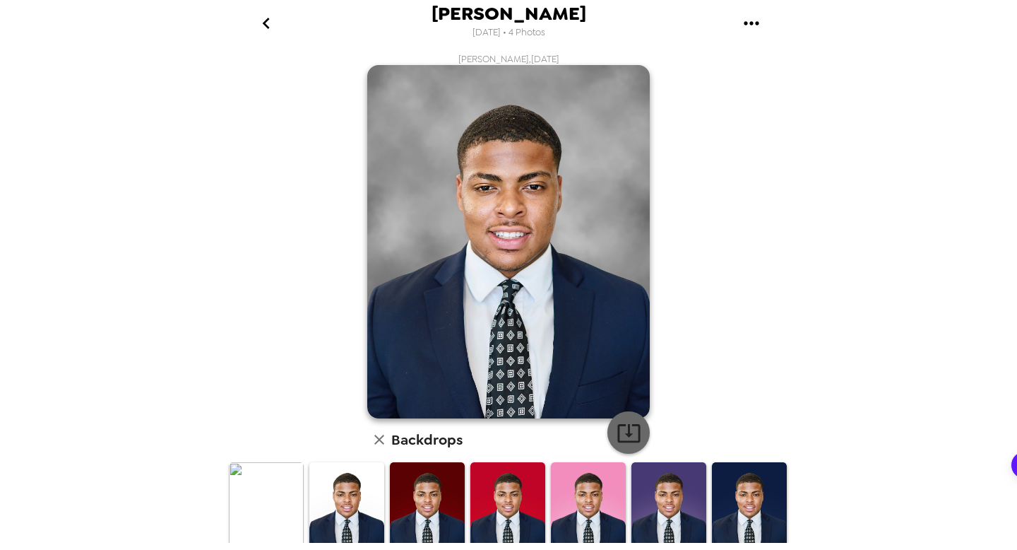
click at [622, 423] on icon "button" at bounding box center [629, 432] width 25 height 25
click at [423, 447] on h6 "Backdrops" at bounding box center [426, 439] width 71 height 23
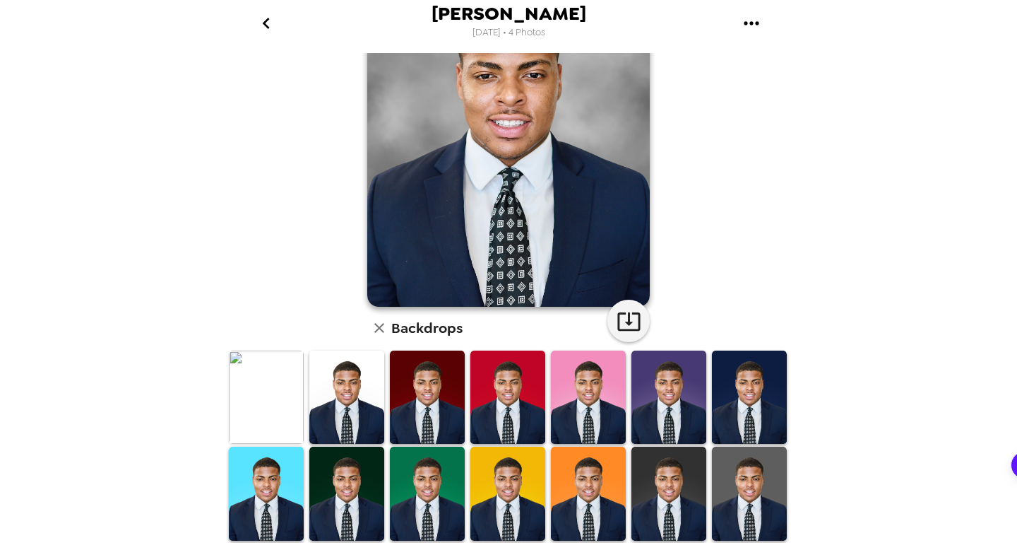
scroll to position [307, 0]
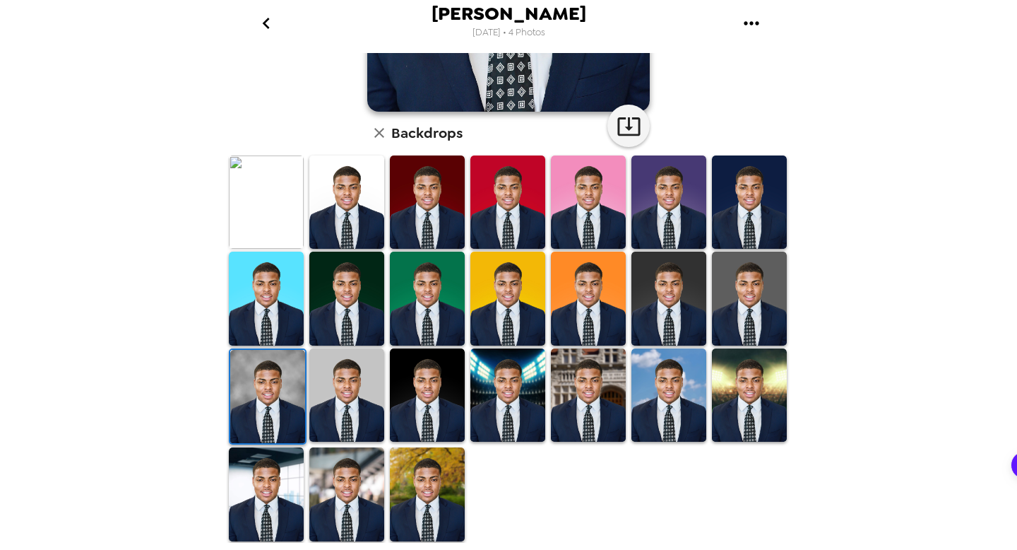
click at [364, 348] on img at bounding box center [346, 394] width 75 height 93
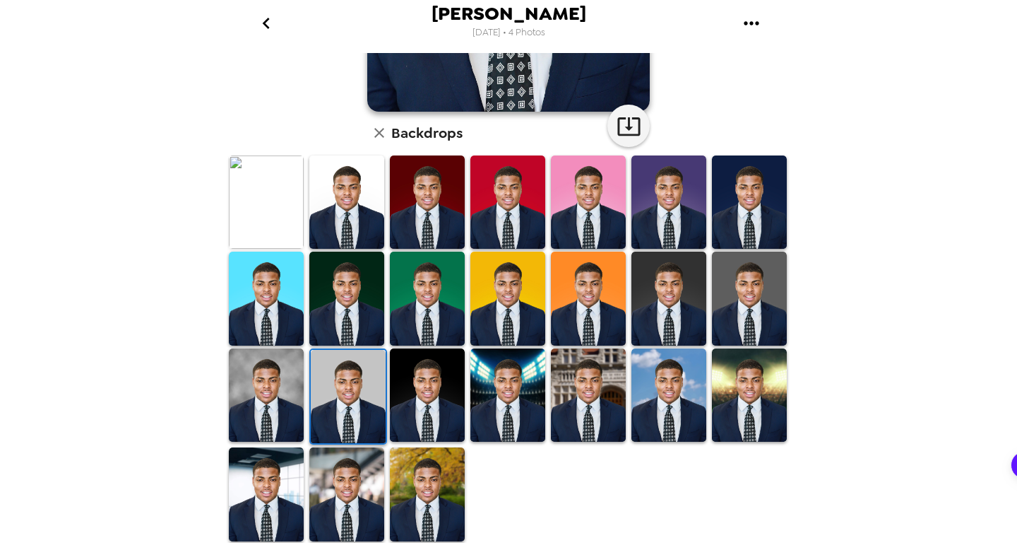
click at [364, 372] on img at bounding box center [348, 396] width 75 height 93
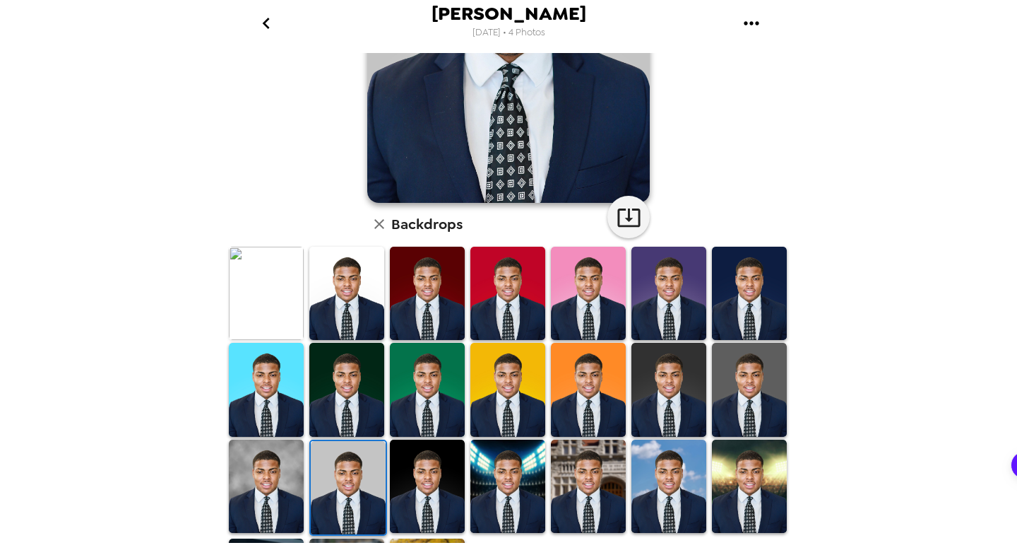
scroll to position [264, 0]
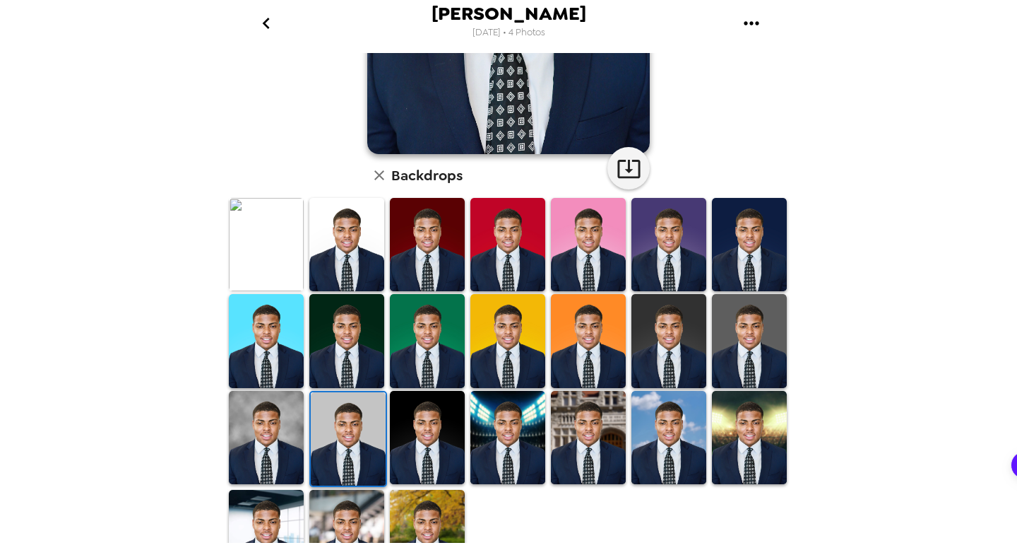
click at [417, 463] on img at bounding box center [427, 437] width 75 height 93
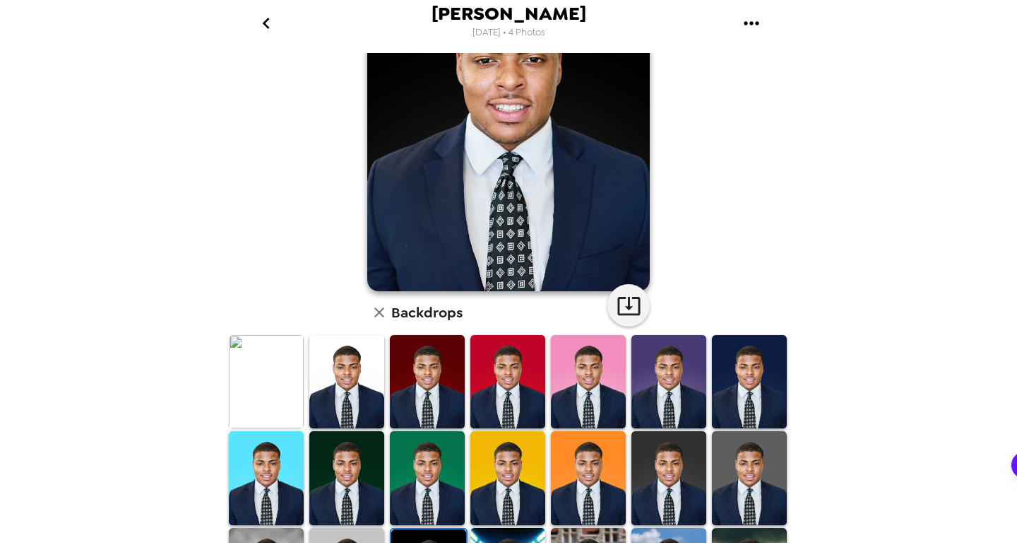
scroll to position [206, 0]
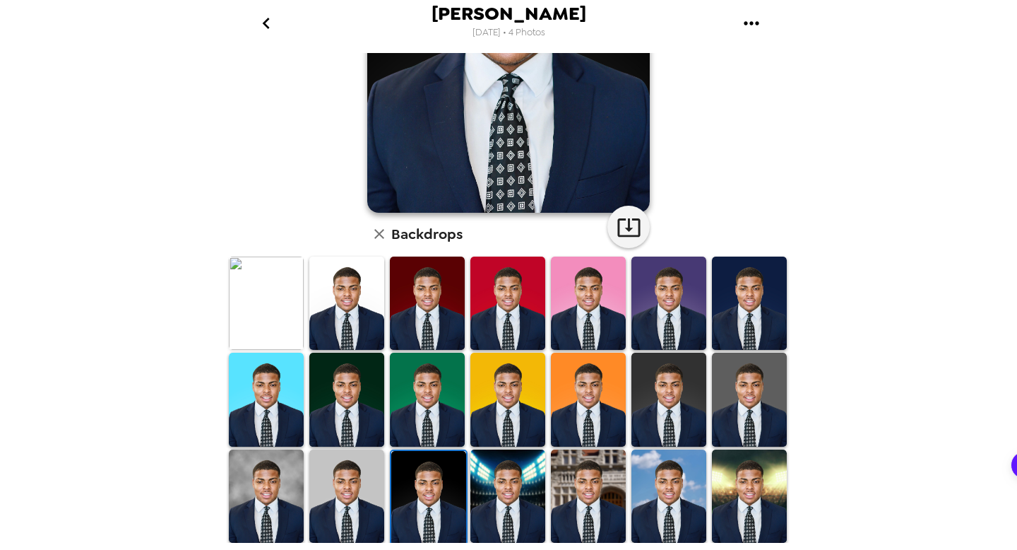
click at [360, 470] on img at bounding box center [346, 495] width 75 height 93
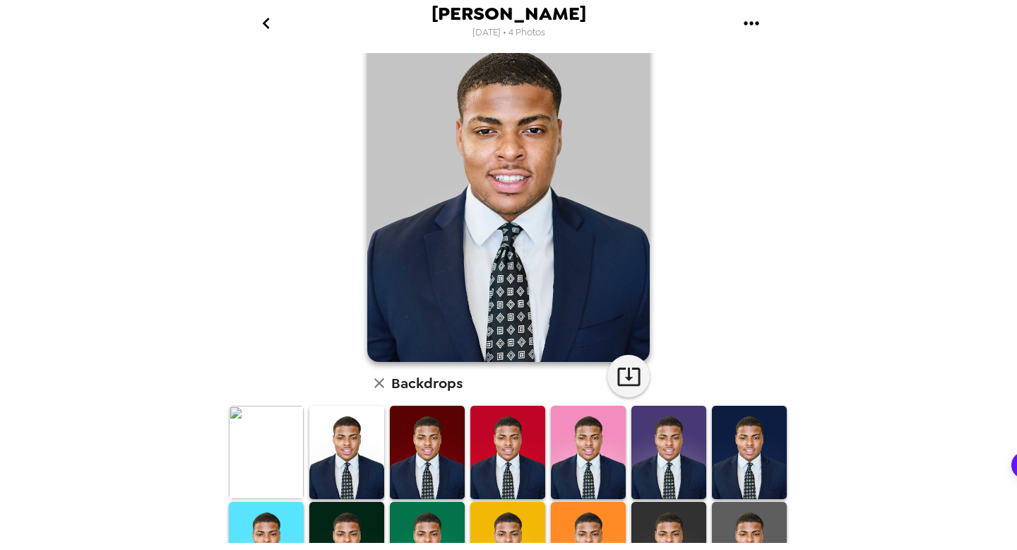
scroll to position [134, 0]
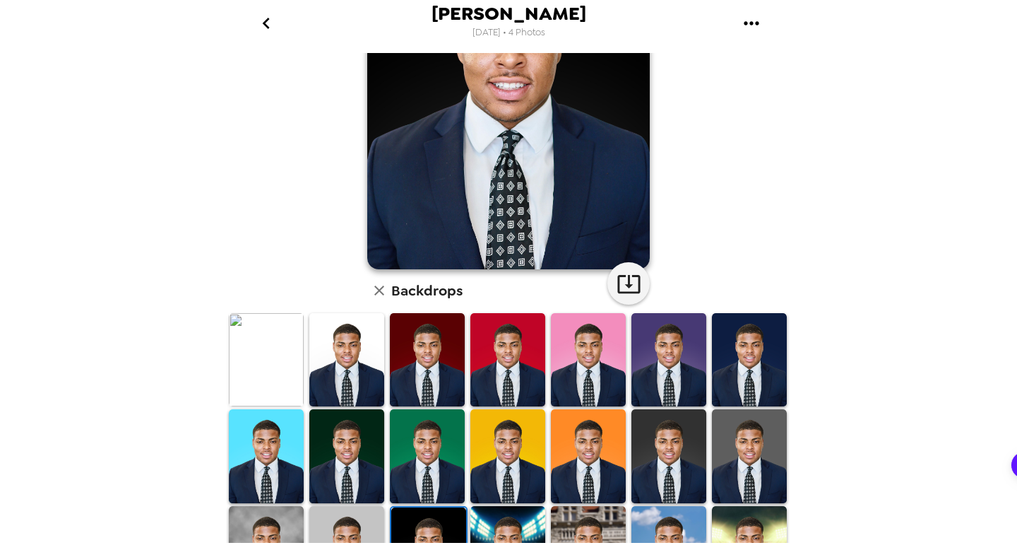
scroll to position [174, 0]
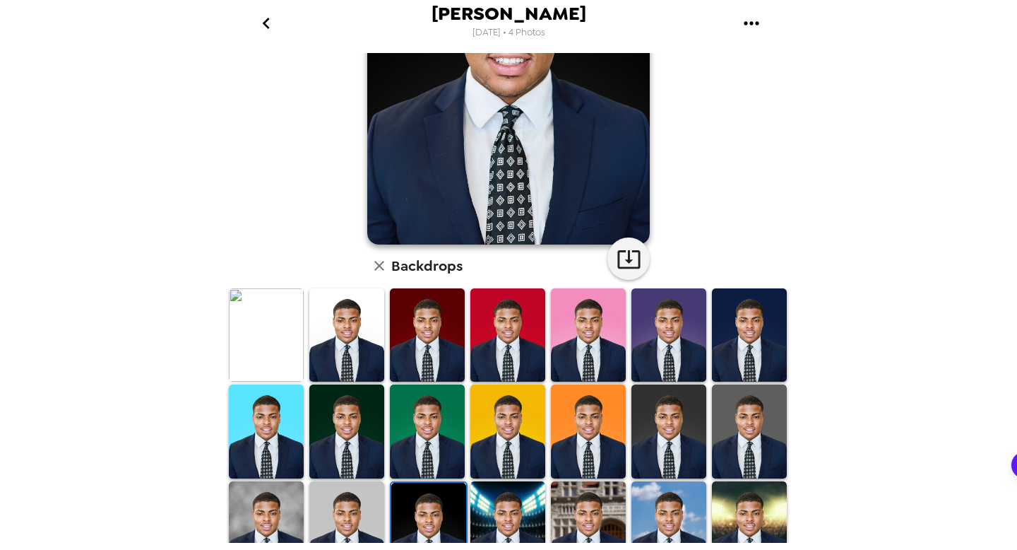
click at [359, 350] on img at bounding box center [346, 334] width 75 height 93
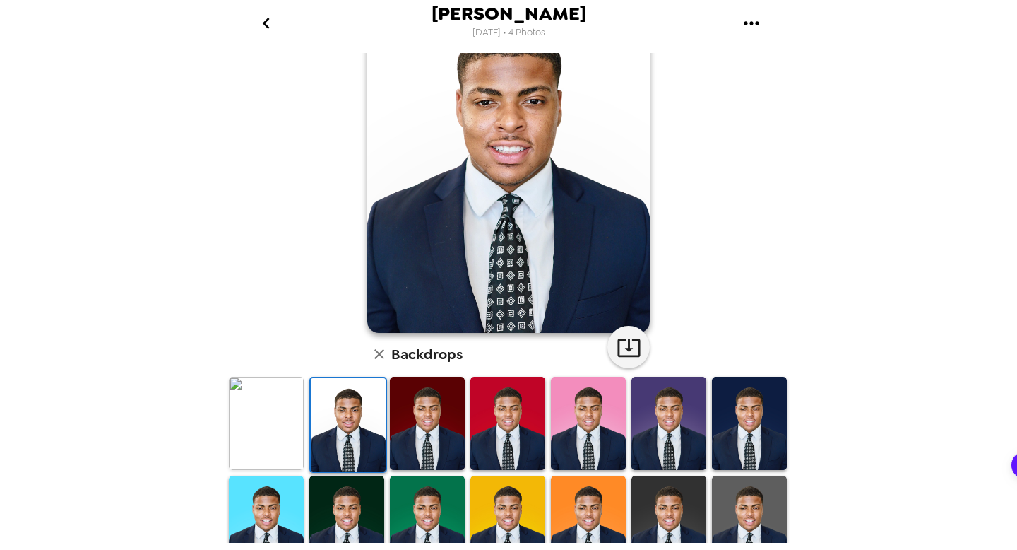
scroll to position [0, 0]
